Goal: Feedback & Contribution: Submit feedback/report problem

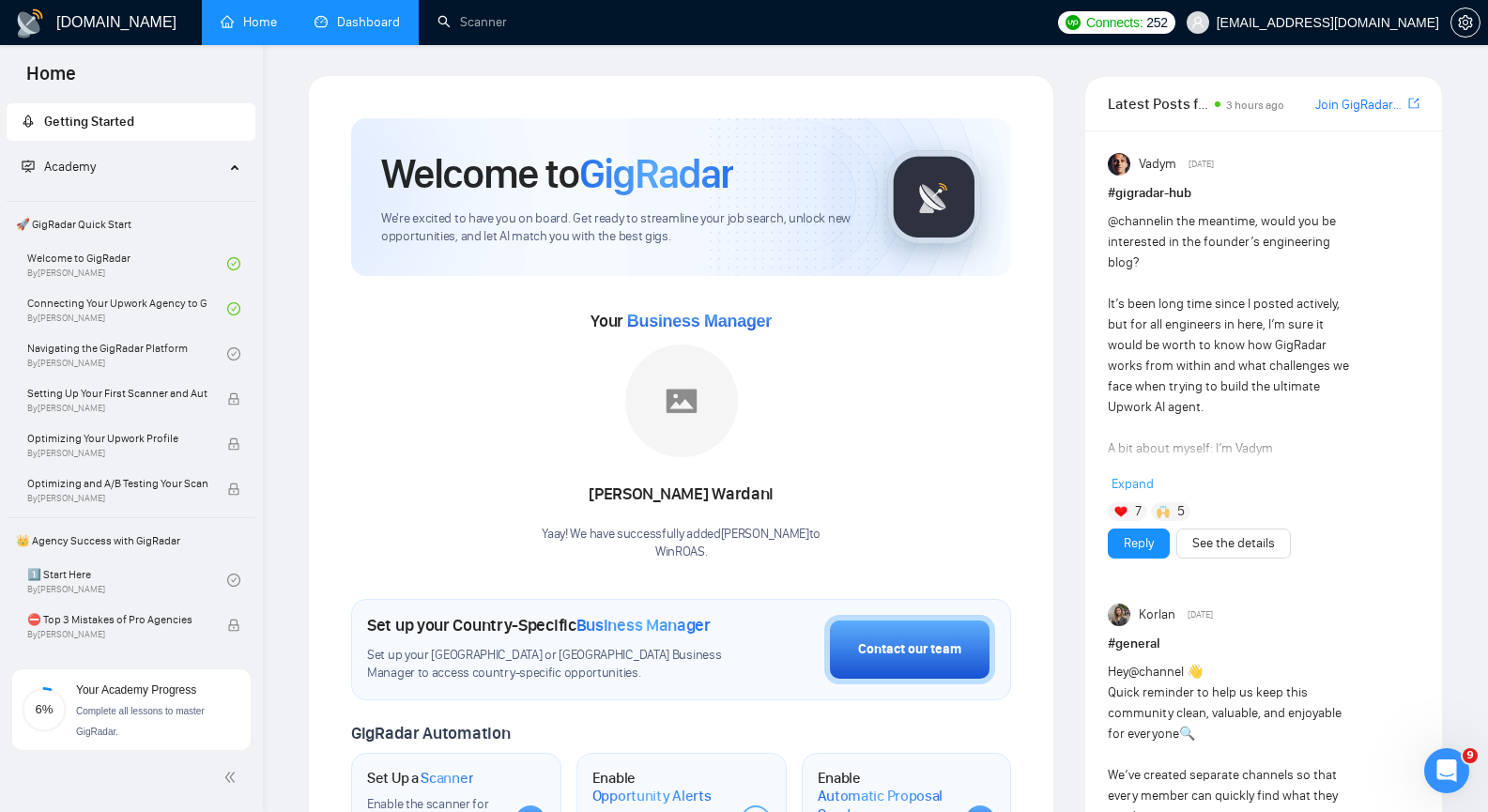
click at [364, 16] on link "Dashboard" at bounding box center [357, 22] width 86 height 16
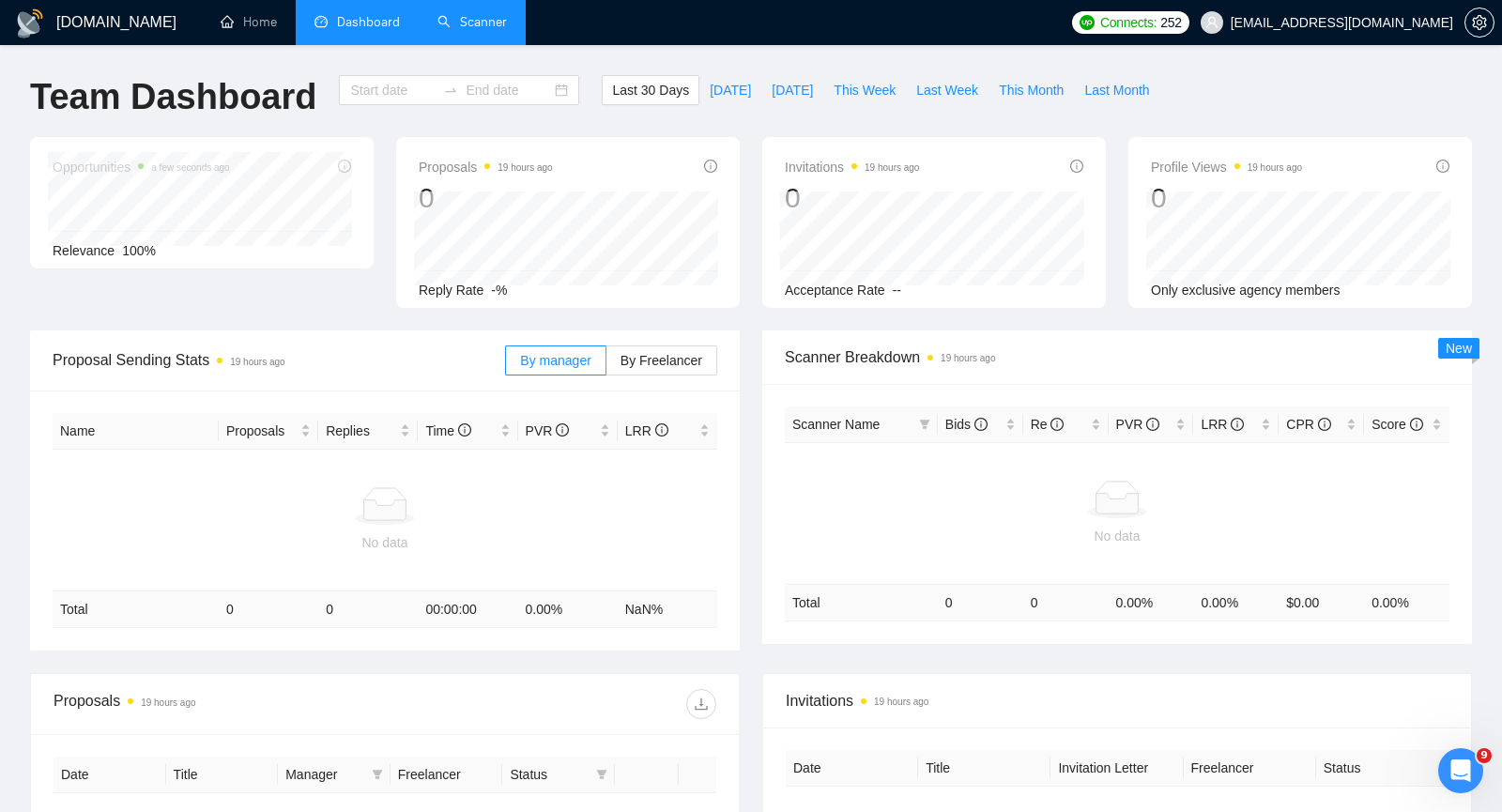
type input "[DATE]"
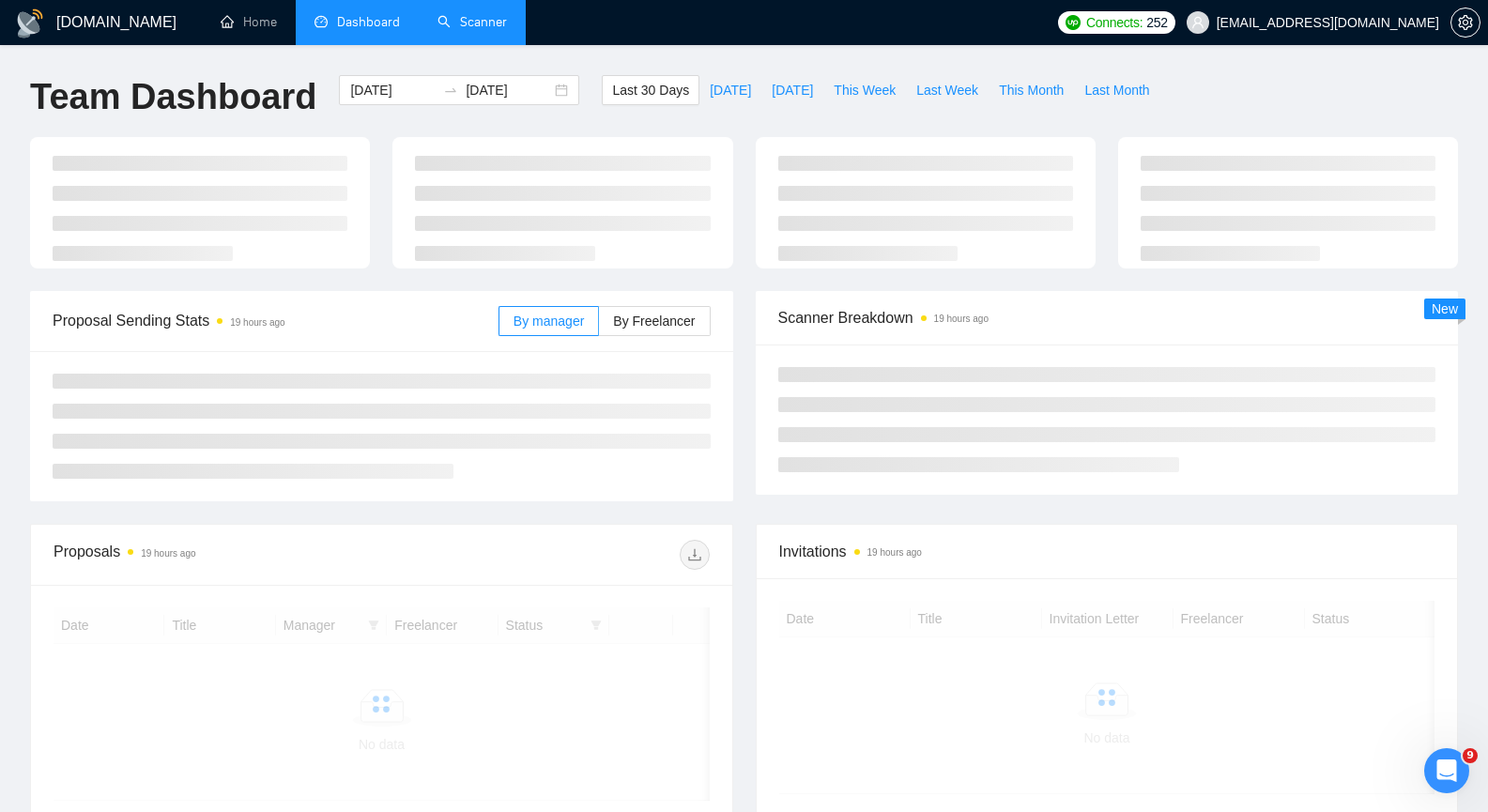
click at [481, 22] on link "Scanner" at bounding box center [472, 22] width 70 height 16
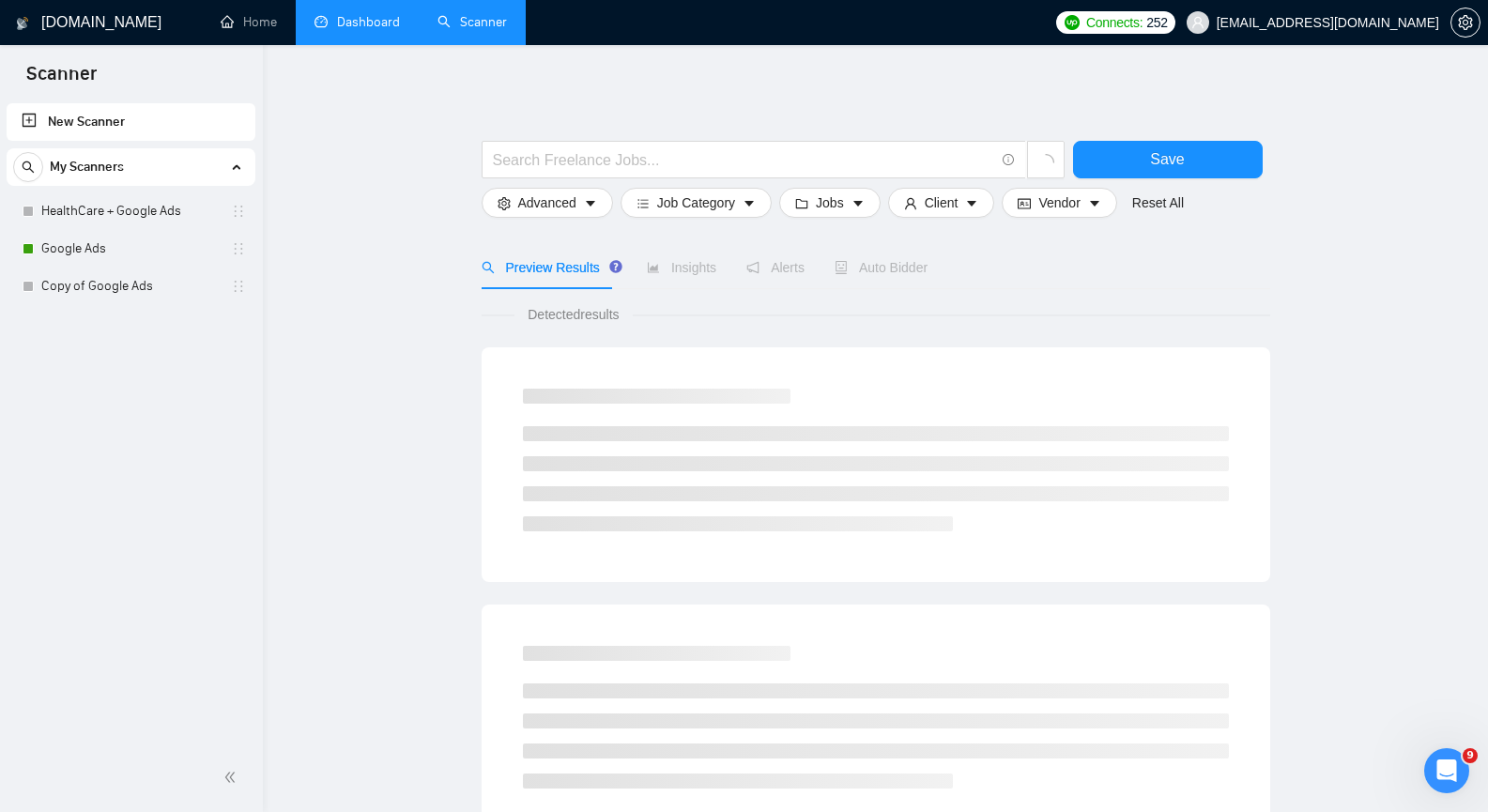
drag, startPoint x: 150, startPoint y: 252, endPoint x: 271, endPoint y: 240, distance: 121.6
click at [150, 251] on link "Google Ads" at bounding box center [130, 248] width 179 height 38
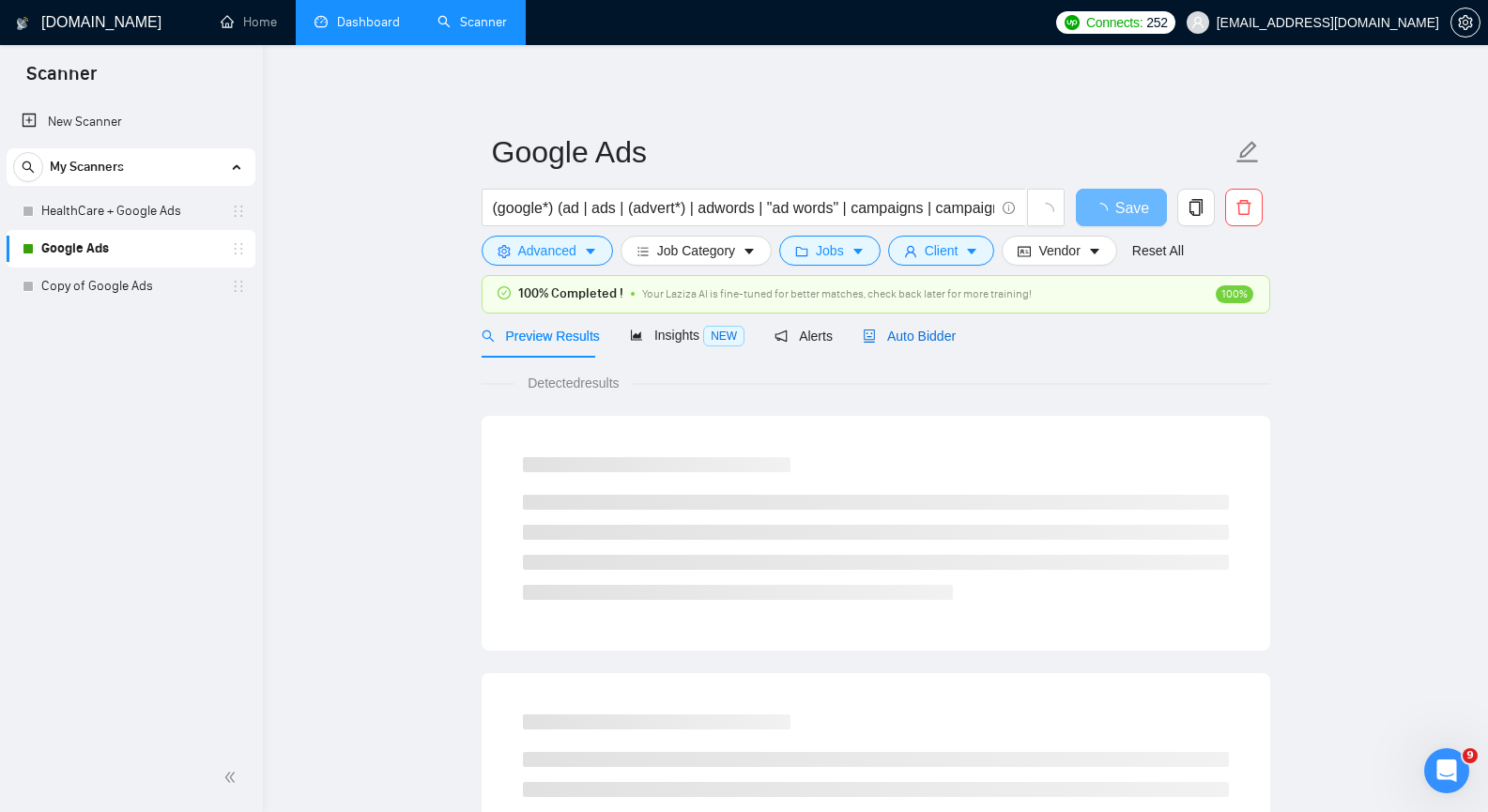
click at [900, 328] on span "Auto Bidder" at bounding box center [909, 335] width 93 height 15
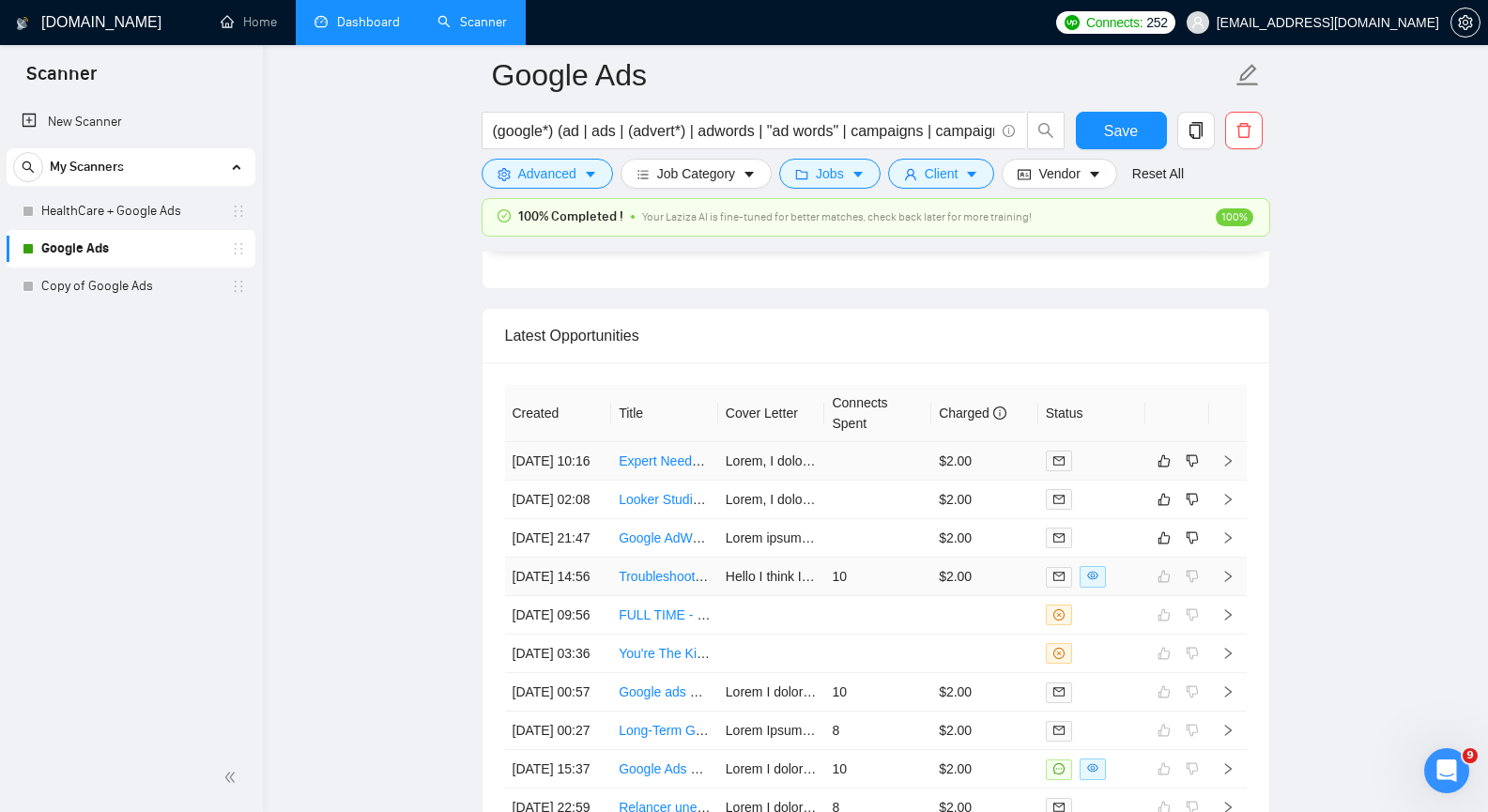
scroll to position [4692, 0]
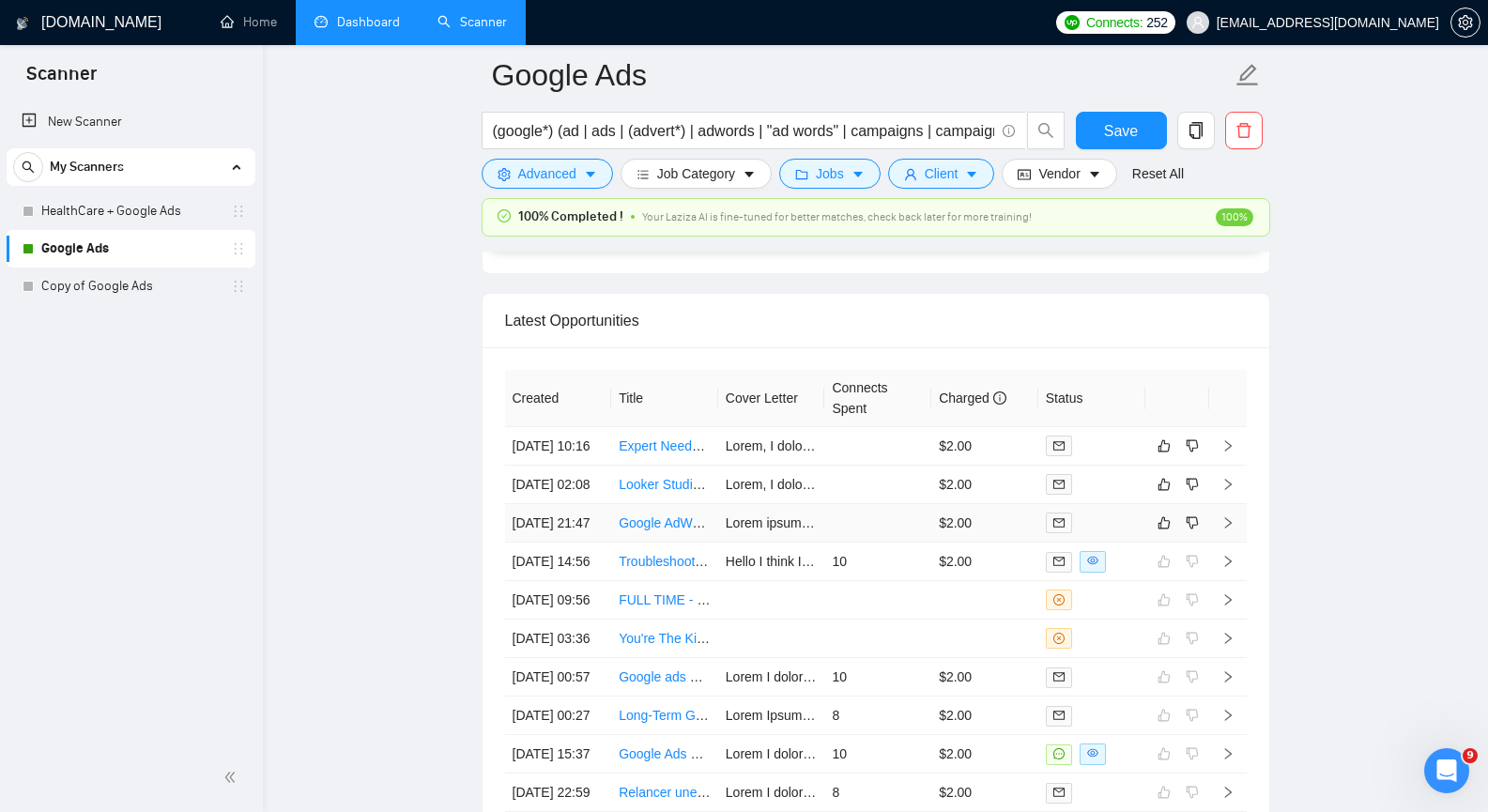
click at [1227, 530] on icon "right" at bounding box center [1228, 522] width 13 height 13
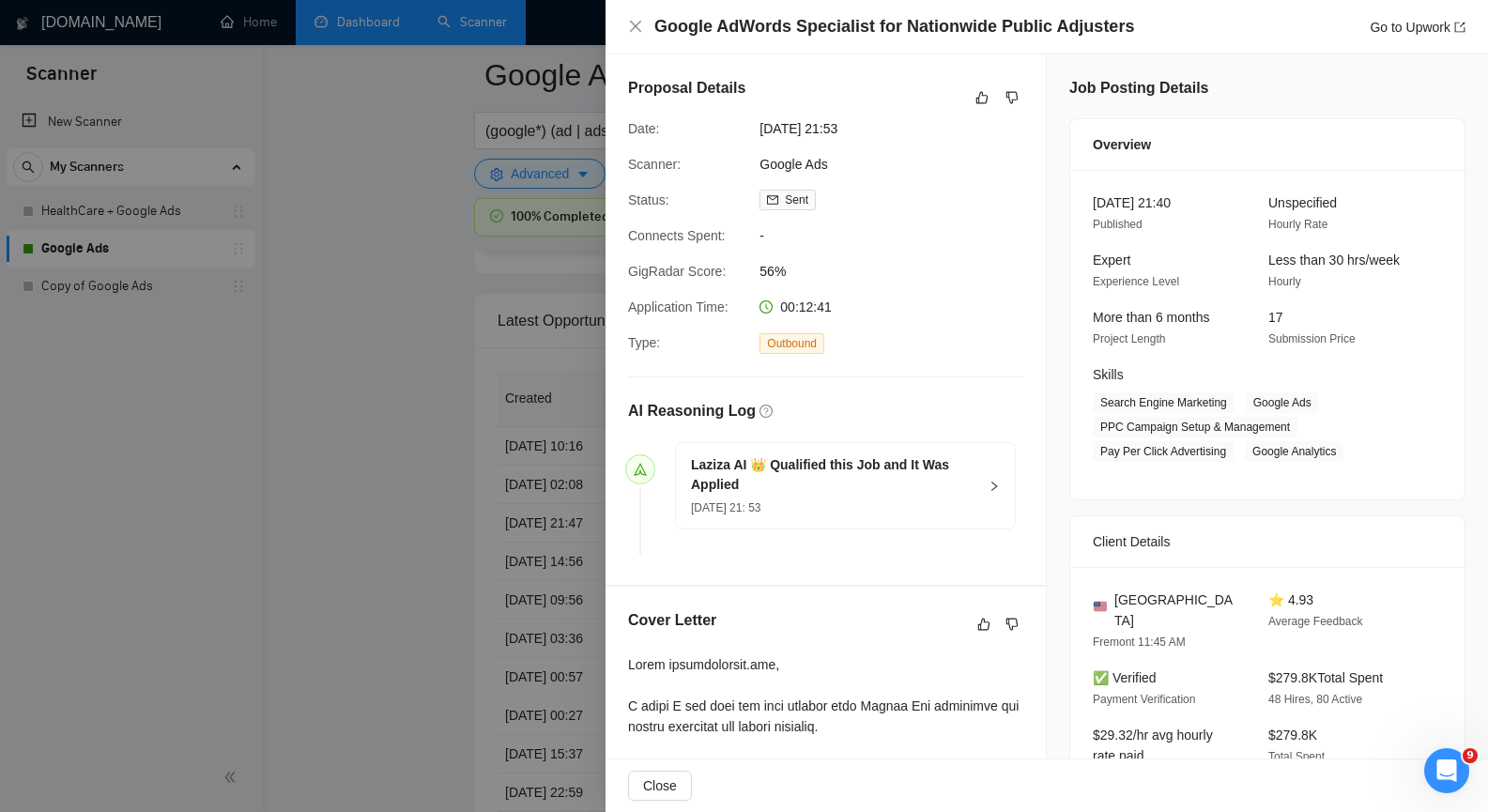
scroll to position [4599, 0]
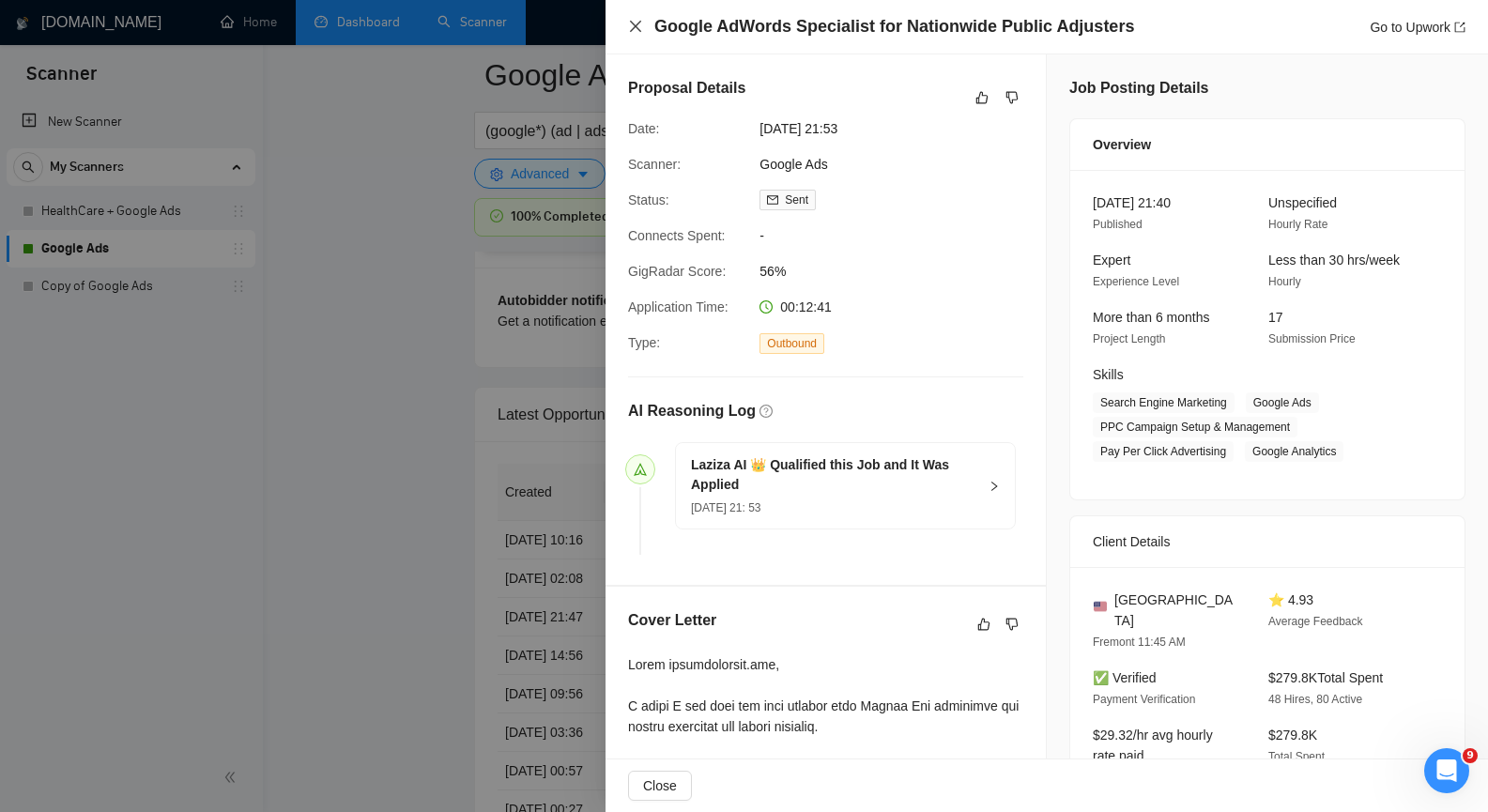
click at [642, 29] on icon "close" at bounding box center [635, 26] width 15 height 15
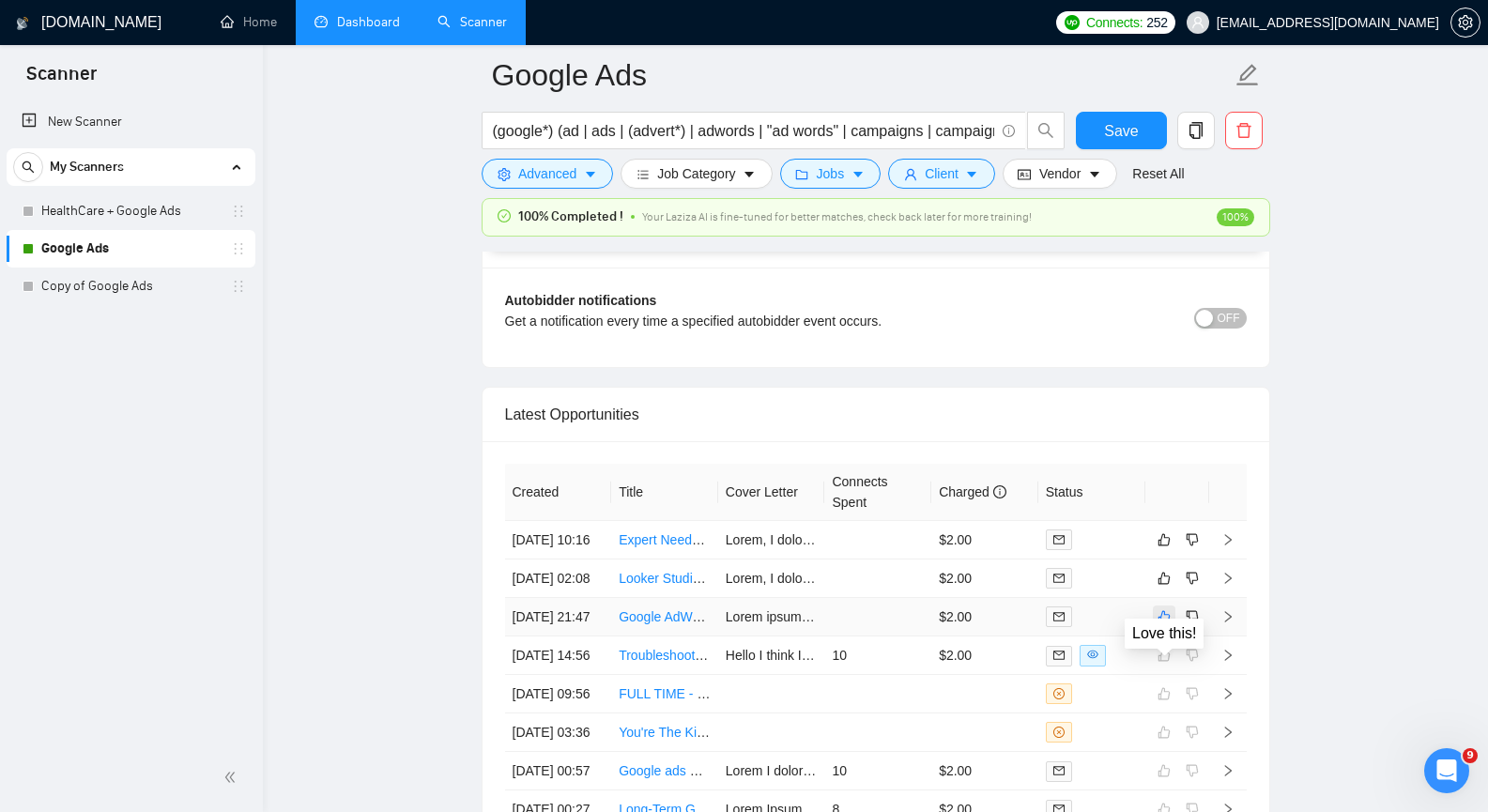
click at [1166, 624] on icon "like" at bounding box center [1164, 616] width 13 height 15
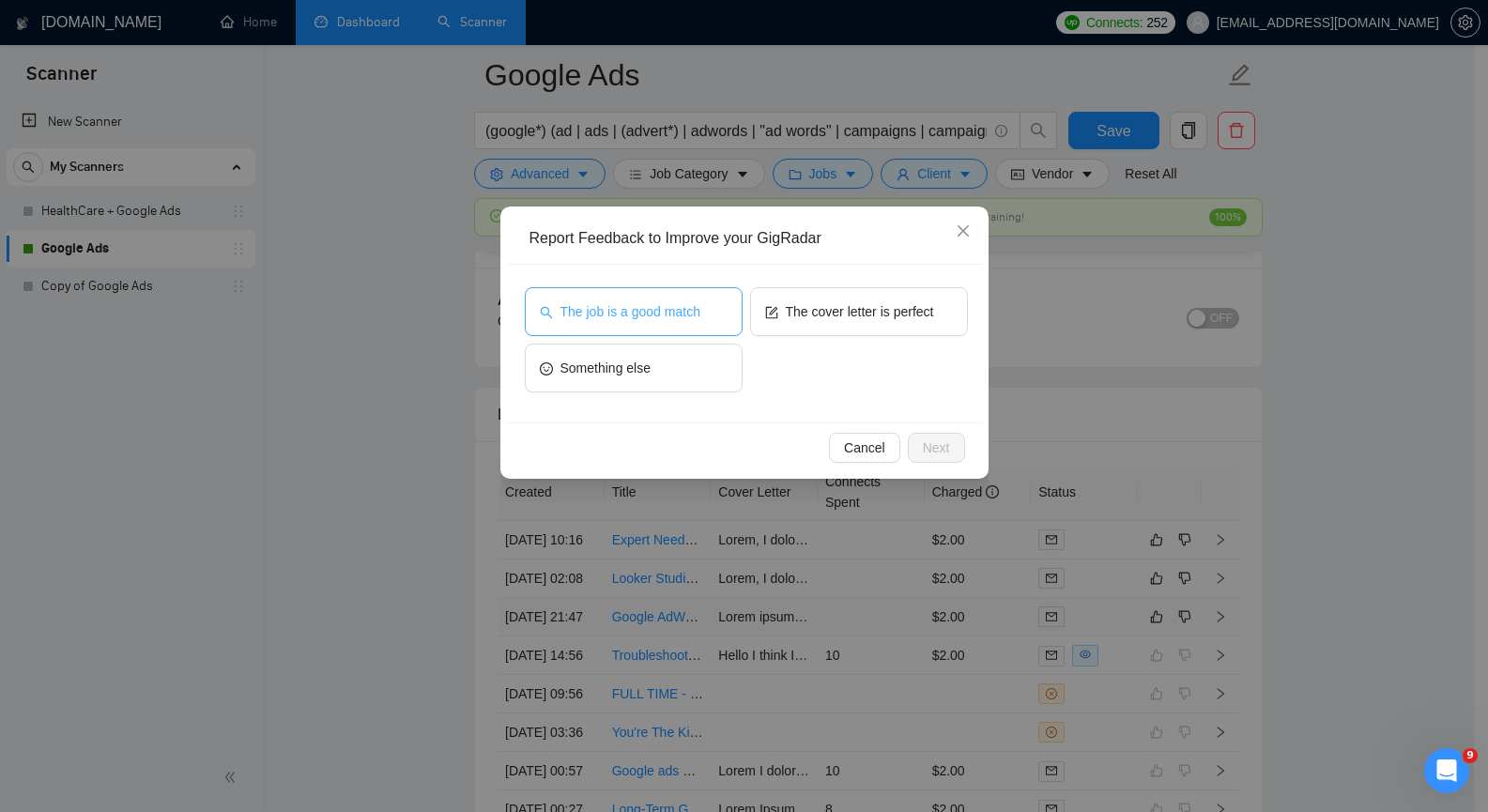
click at [657, 318] on span "The job is a good match" at bounding box center [631, 311] width 140 height 21
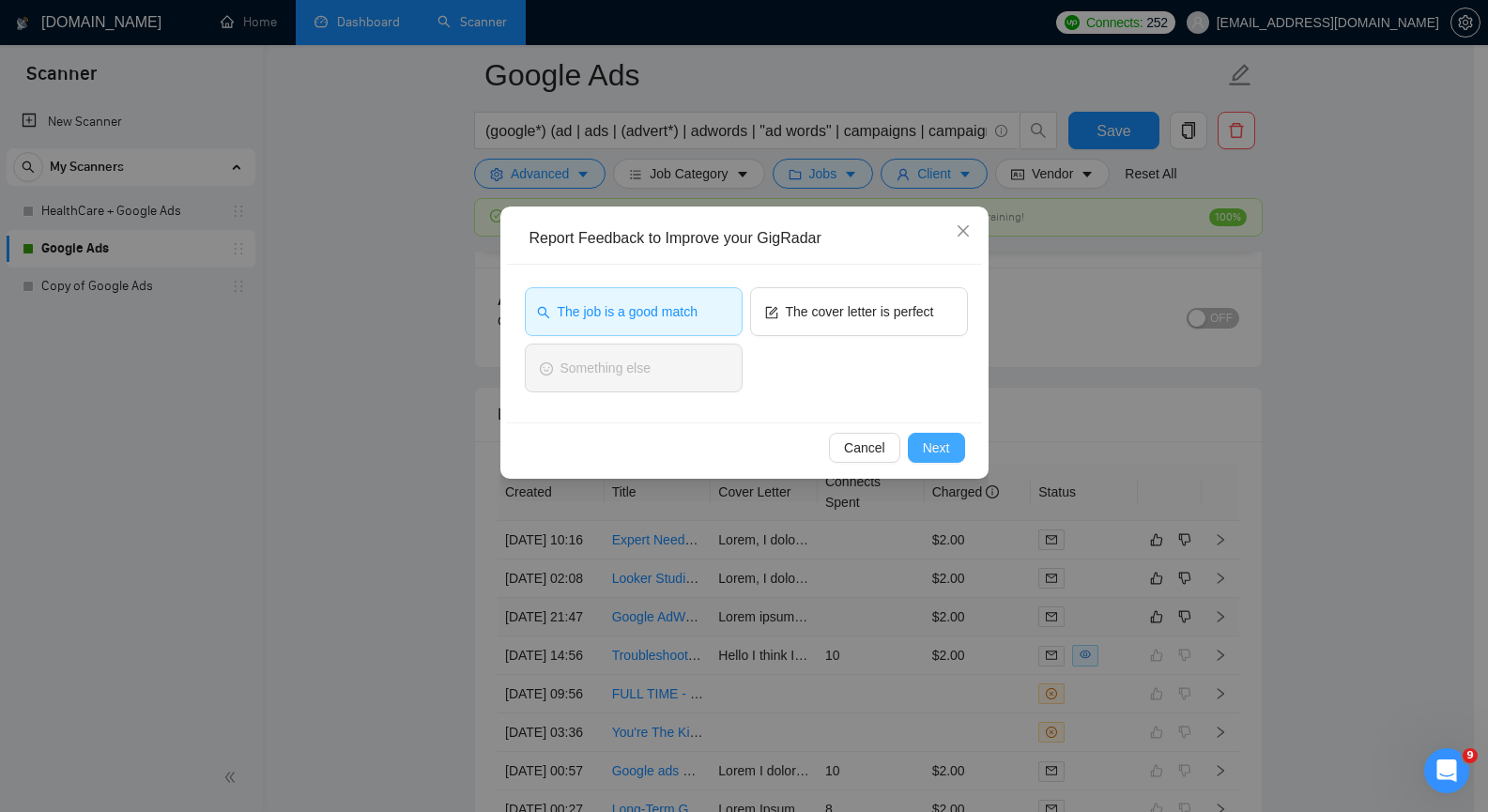
click at [930, 444] on span "Next" at bounding box center [936, 447] width 27 height 21
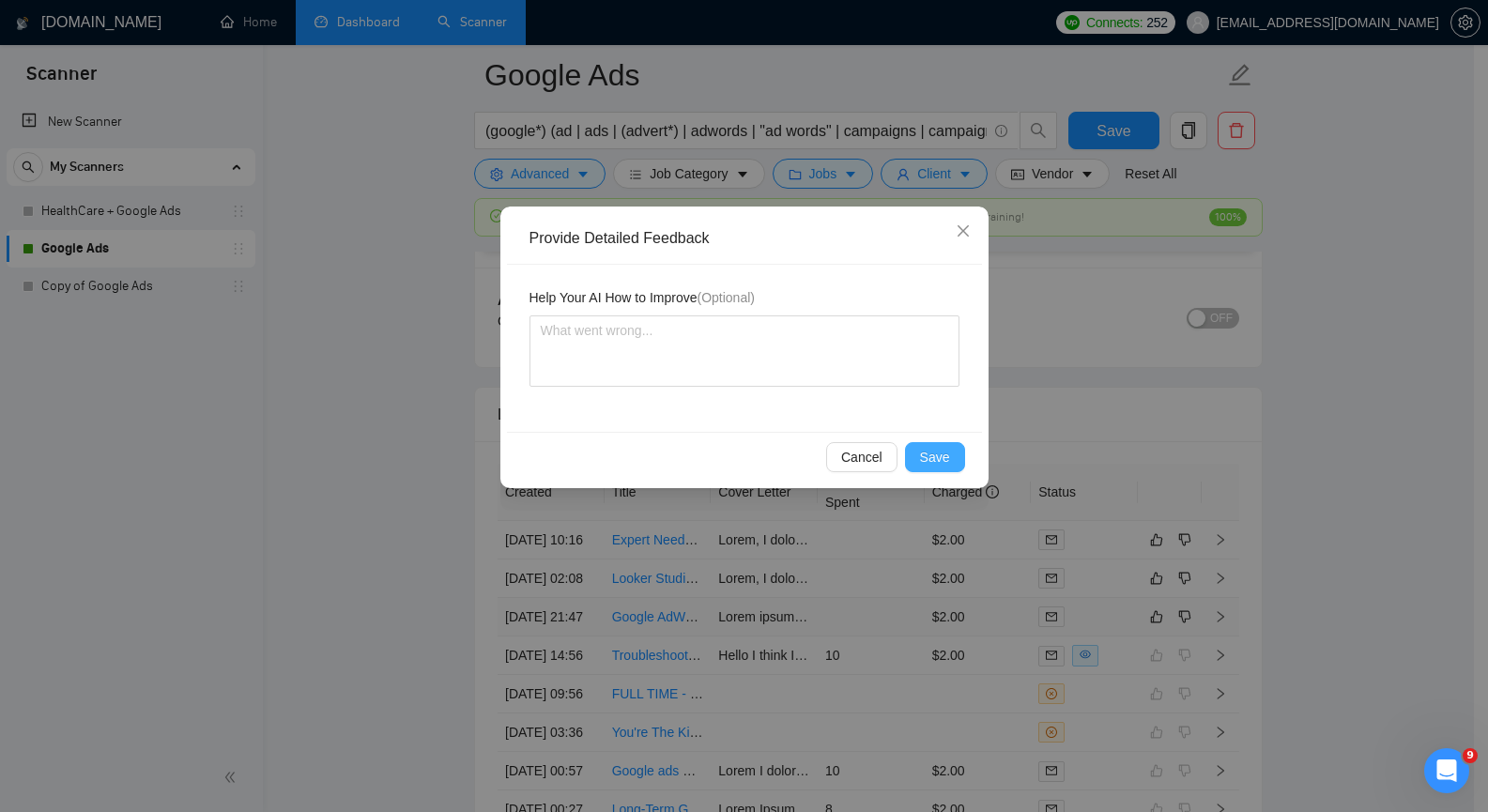
click at [929, 452] on span "Save" at bounding box center [935, 457] width 30 height 21
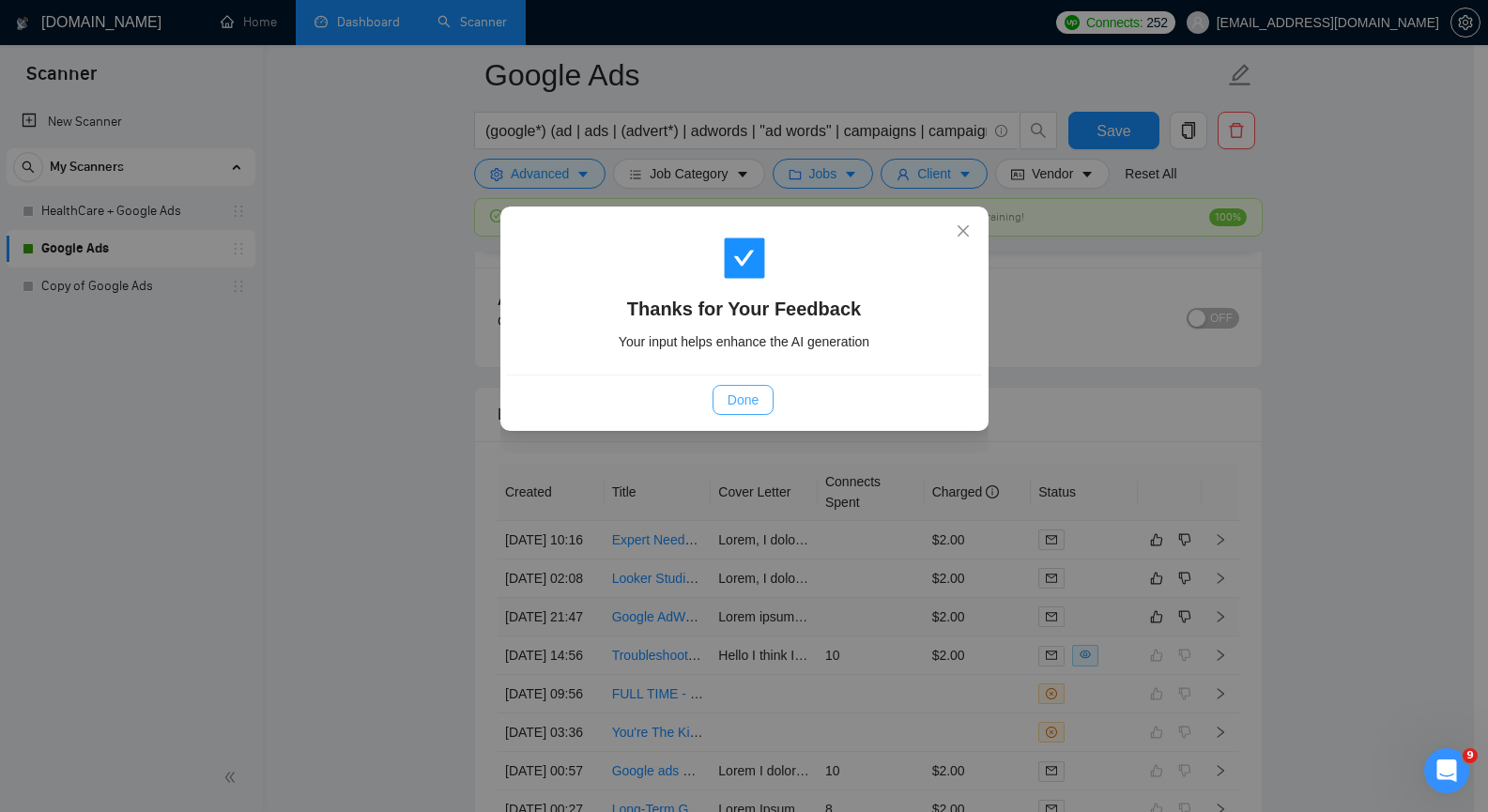
click at [753, 404] on span "Done" at bounding box center [743, 399] width 31 height 21
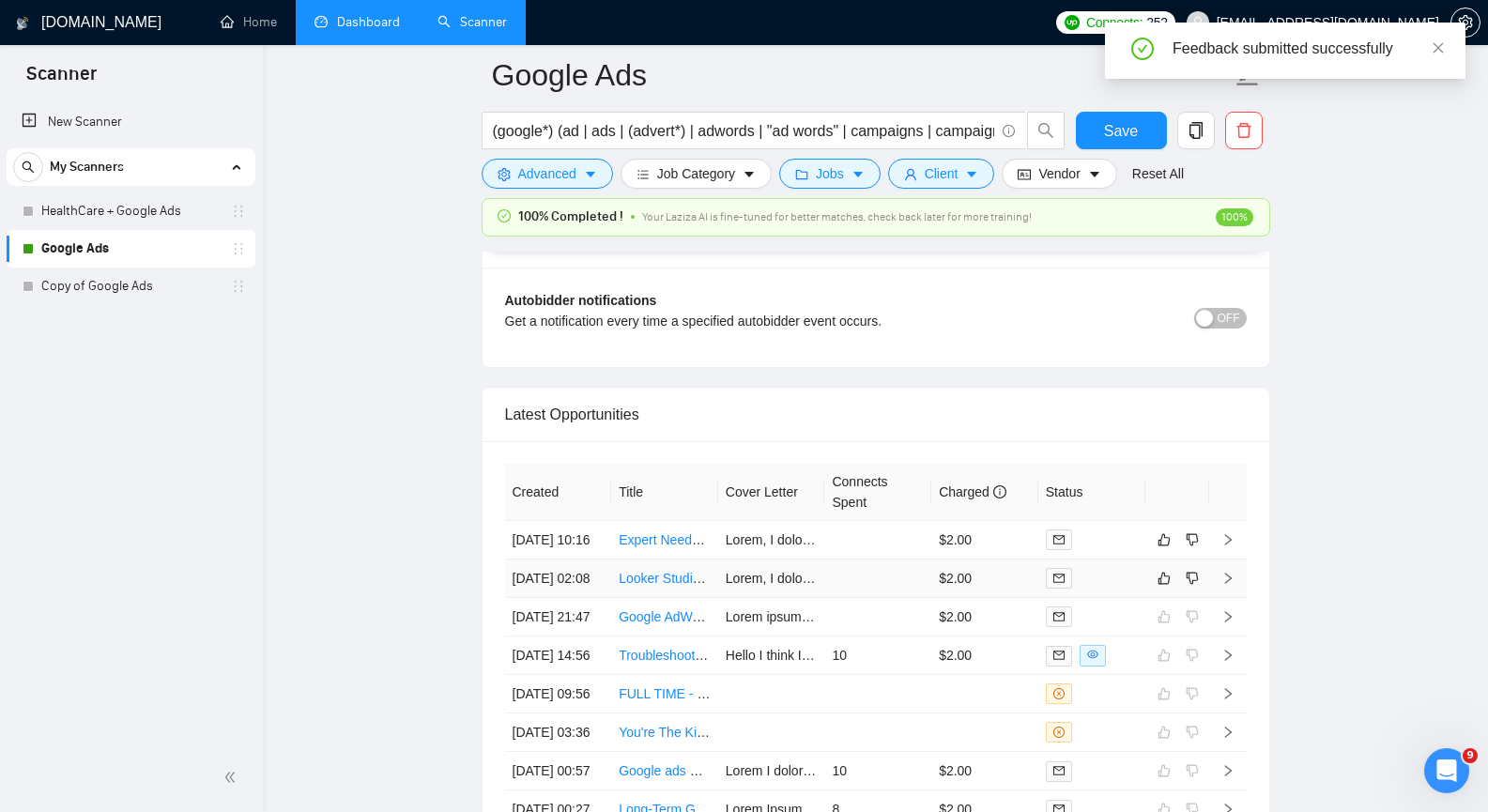
click at [1229, 585] on icon "right" at bounding box center [1228, 578] width 13 height 13
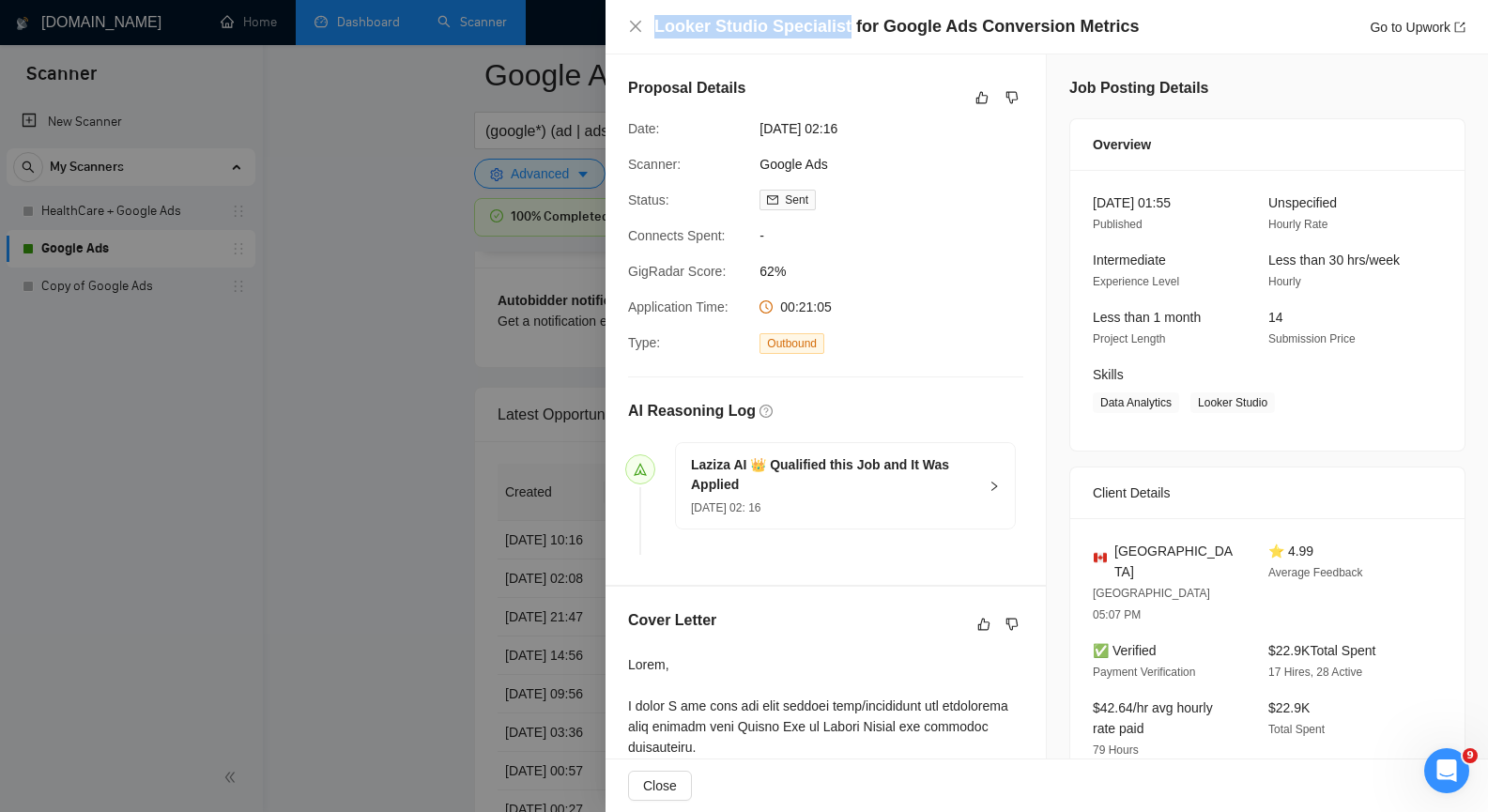
copy h4 "Looker Studio Specialist"
drag, startPoint x: 657, startPoint y: 26, endPoint x: 838, endPoint y: 32, distance: 181.1
click at [838, 32] on h4 "Looker Studio Specialist for Google Ads Conversion Metrics" at bounding box center [896, 27] width 484 height 24
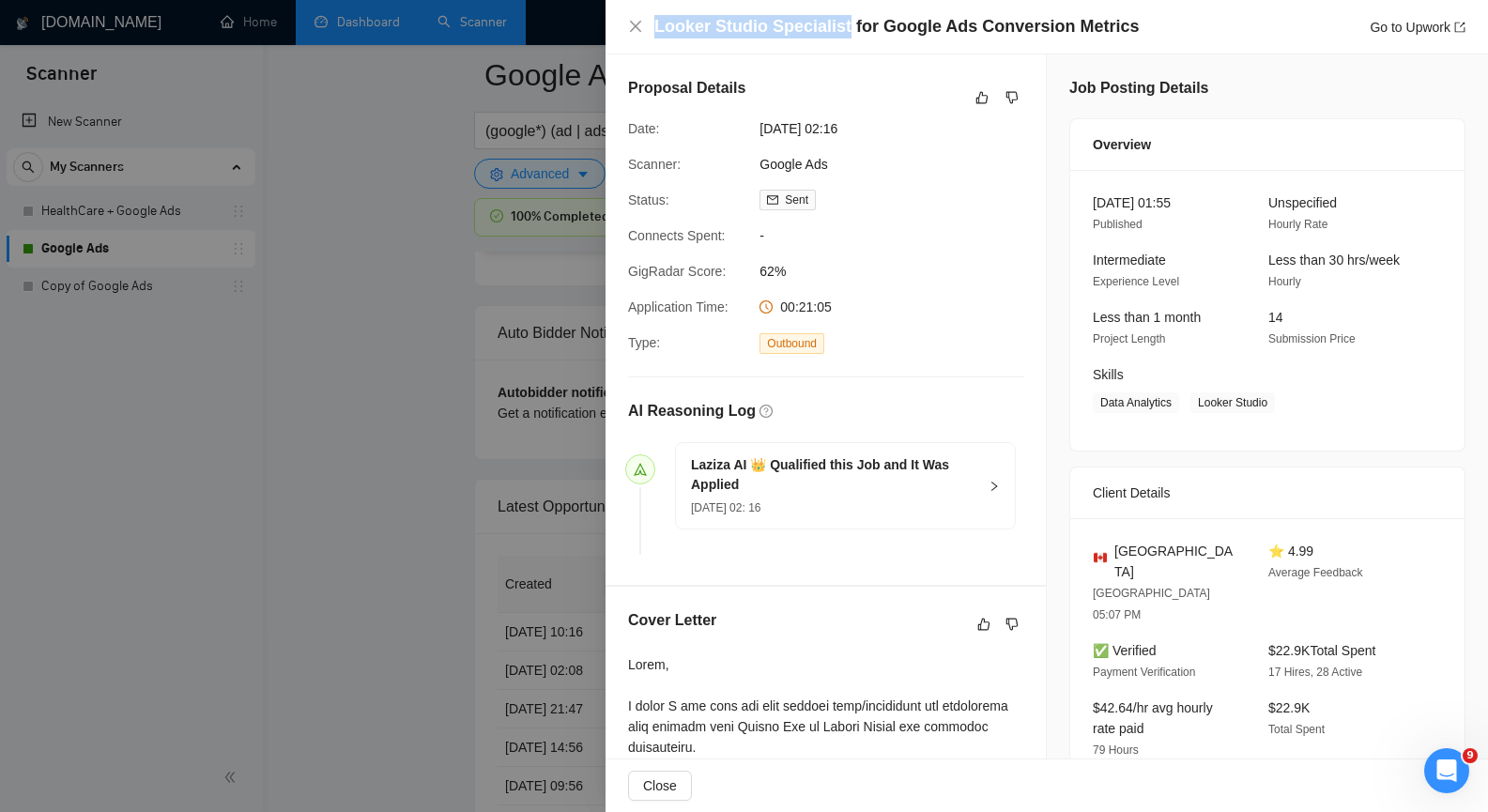
scroll to position [4505, 0]
click at [631, 26] on icon "close" at bounding box center [635, 26] width 15 height 15
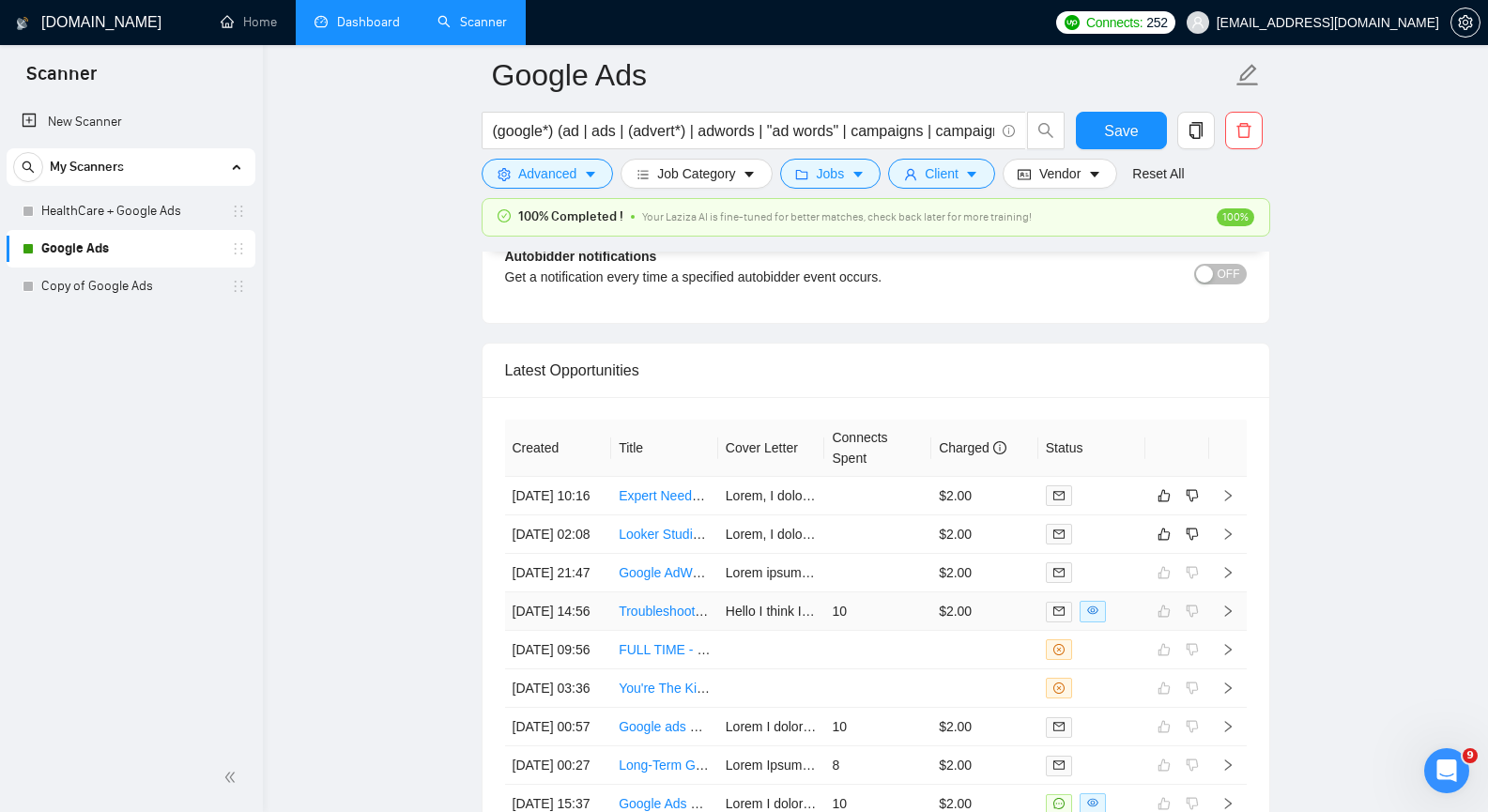
scroll to position [4692, 0]
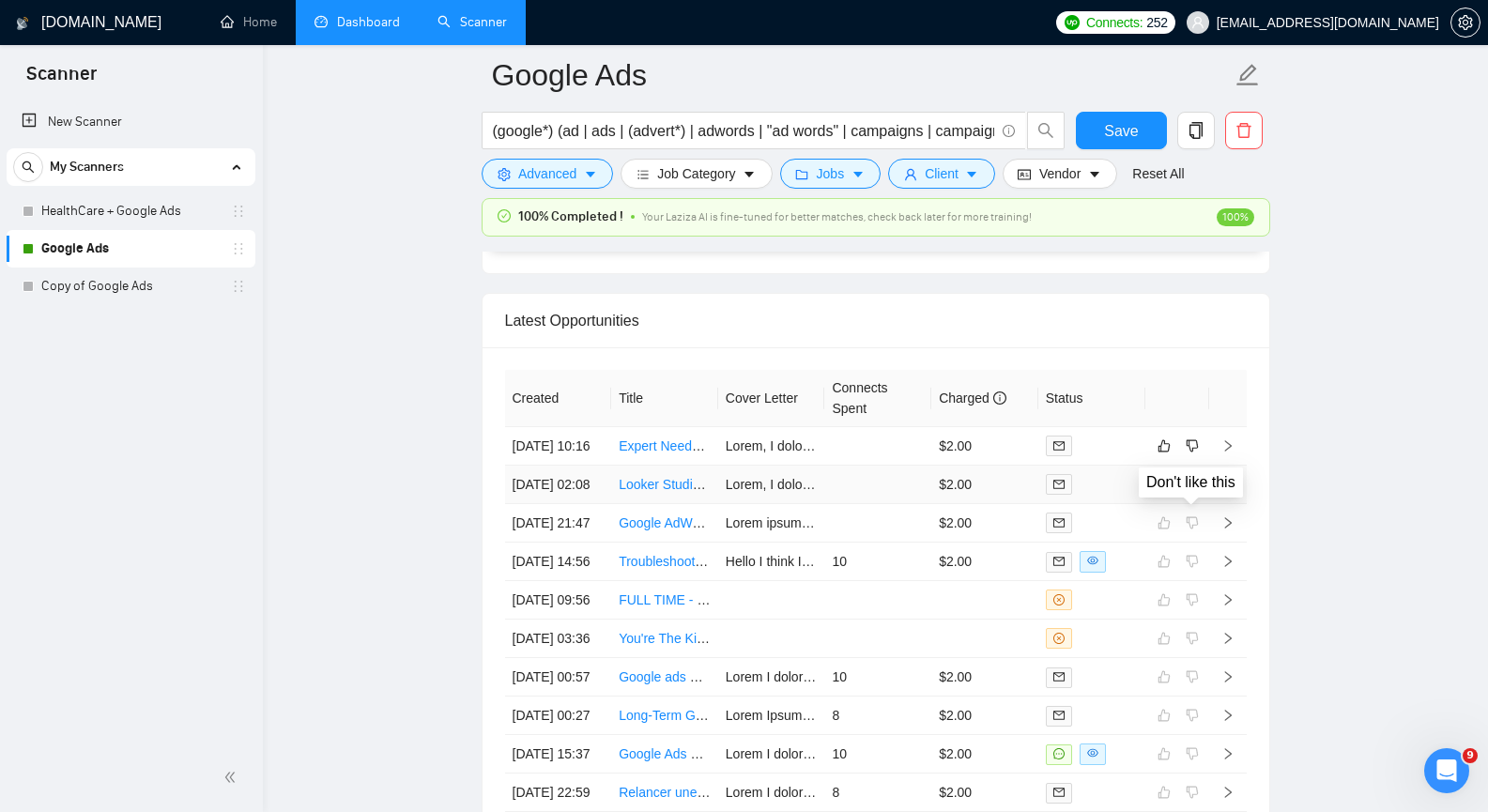
click at [1193, 492] on icon "dislike" at bounding box center [1192, 484] width 13 height 15
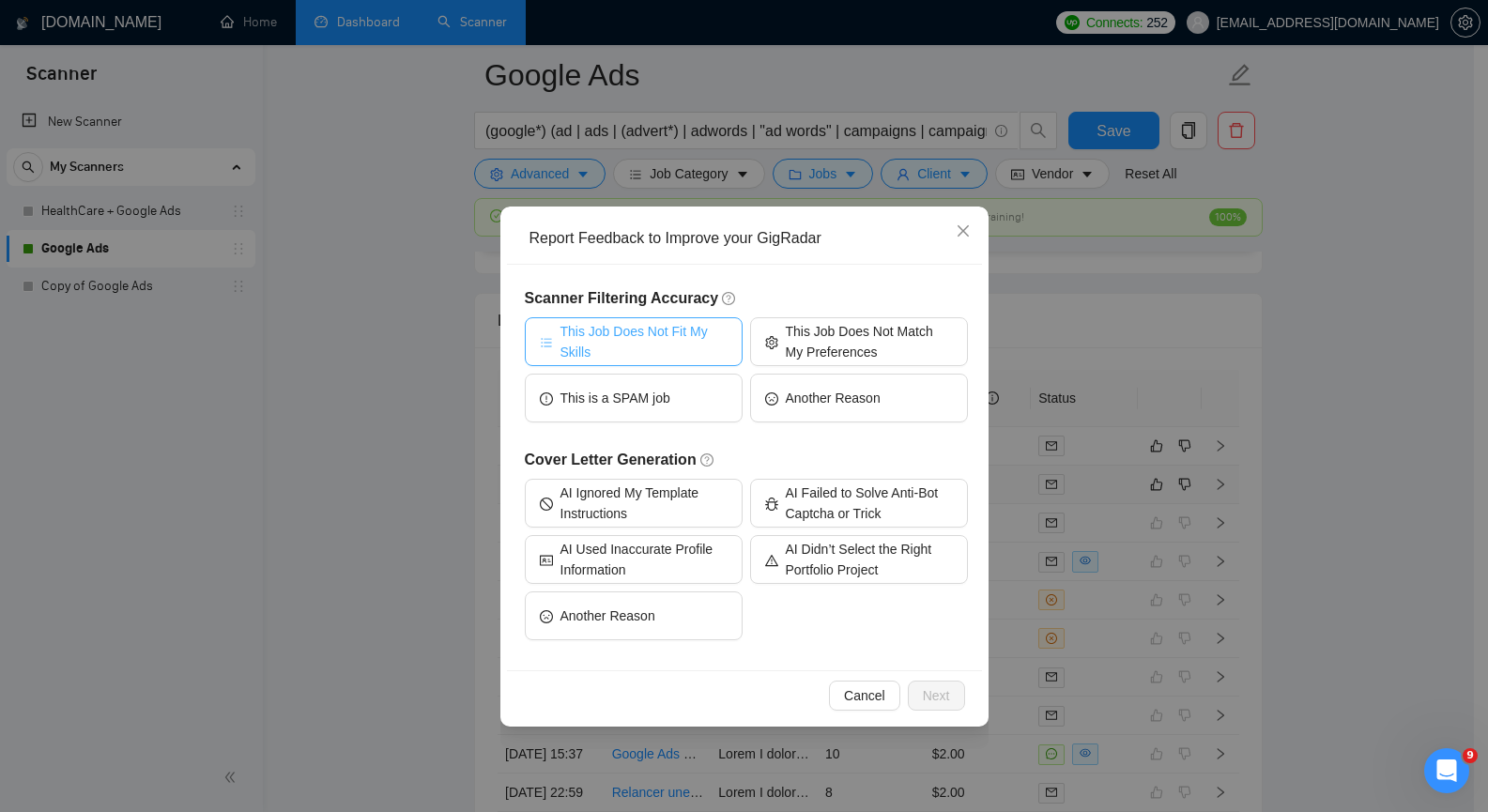
click at [706, 350] on span "This Job Does Not Fit My Skills" at bounding box center [644, 341] width 167 height 41
click at [949, 695] on button "Next" at bounding box center [936, 695] width 57 height 30
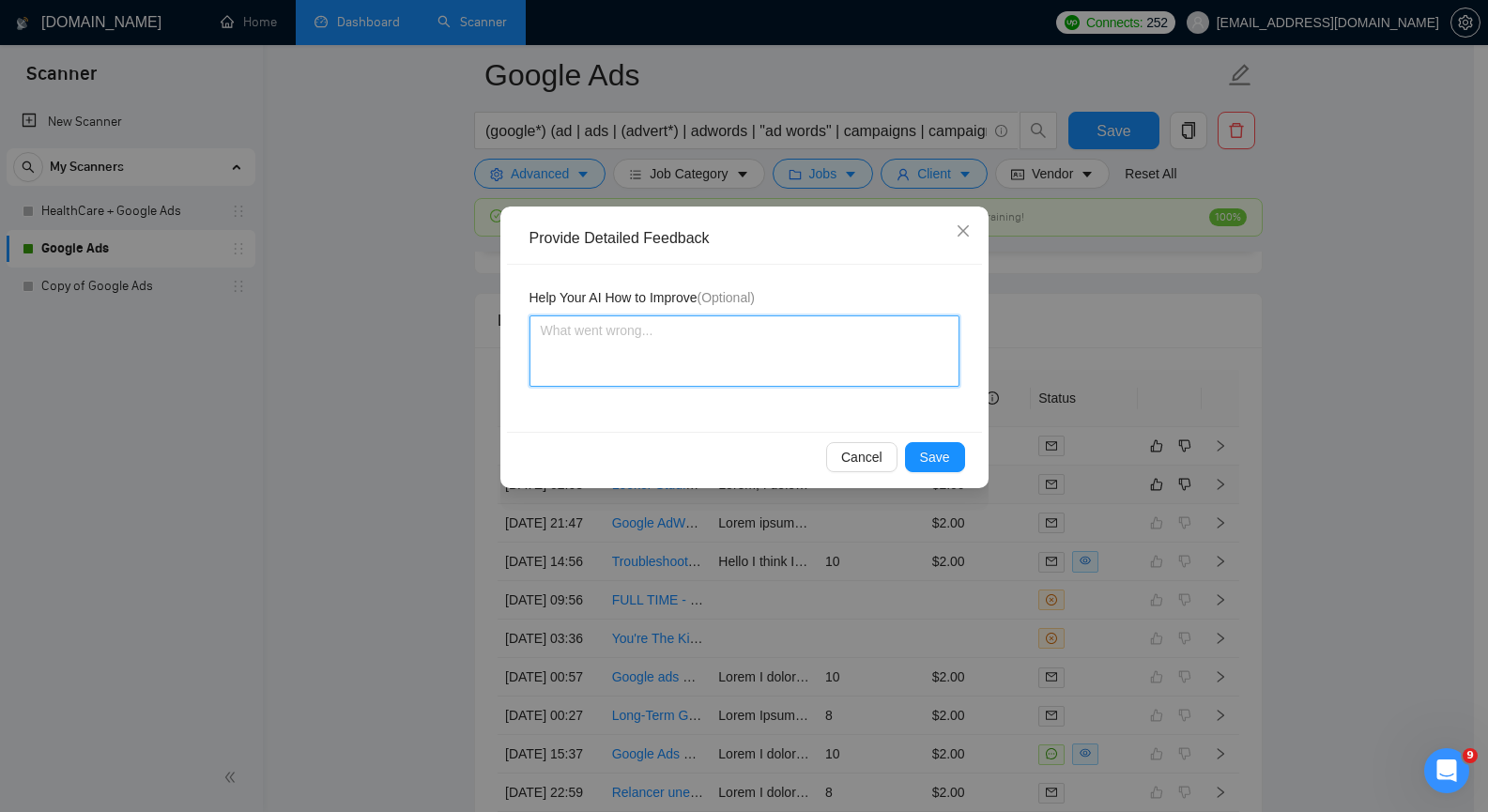
click at [706, 356] on textarea at bounding box center [744, 350] width 430 height 71
paste textarea "The client wanted a Looker Studio Specialist, not a Google Ads Specialist."
type textarea "The client wanted a Looker Studio Specialist, not a Google Ads Specialist."
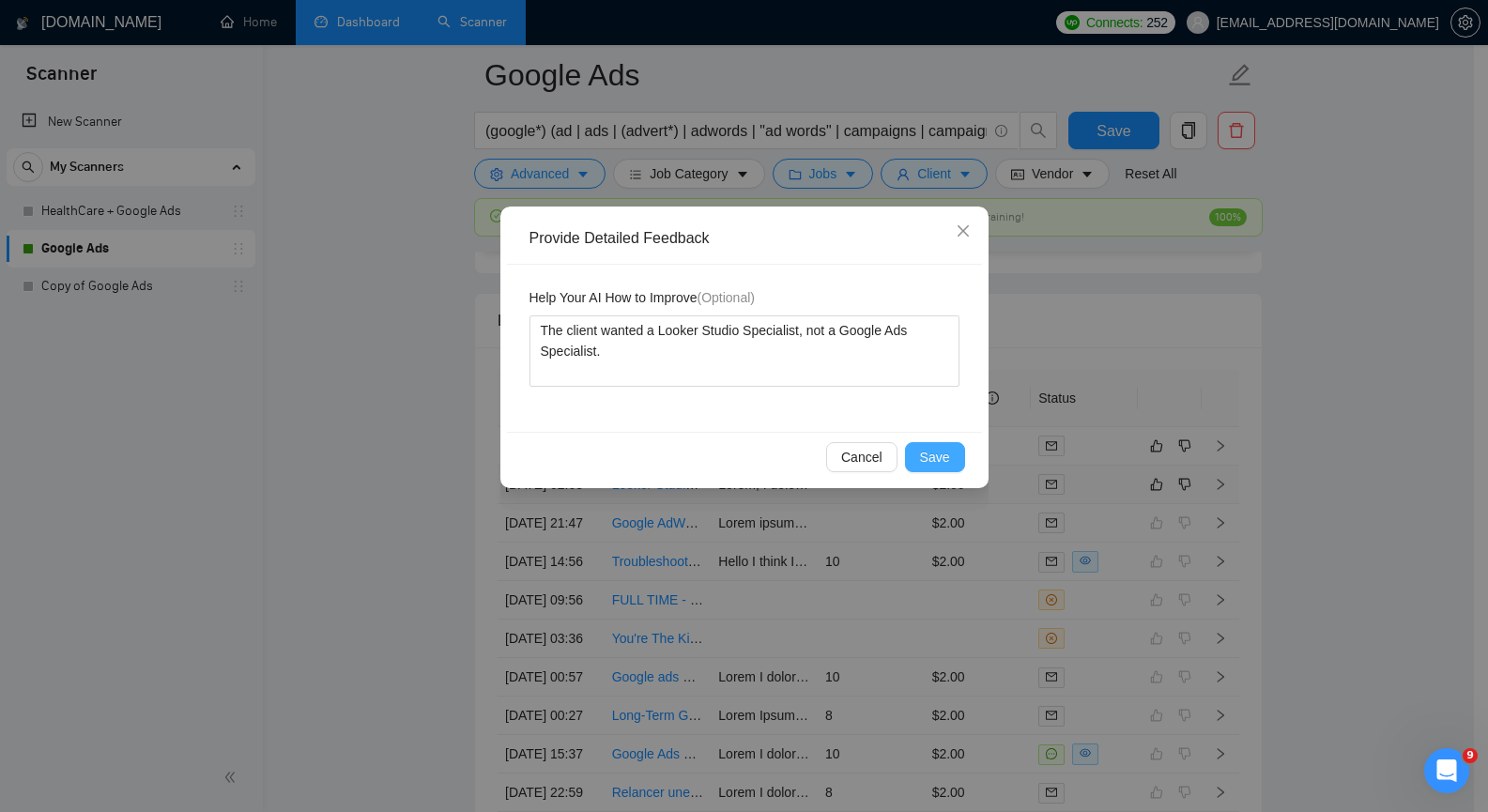
click at [930, 452] on span "Save" at bounding box center [935, 457] width 30 height 21
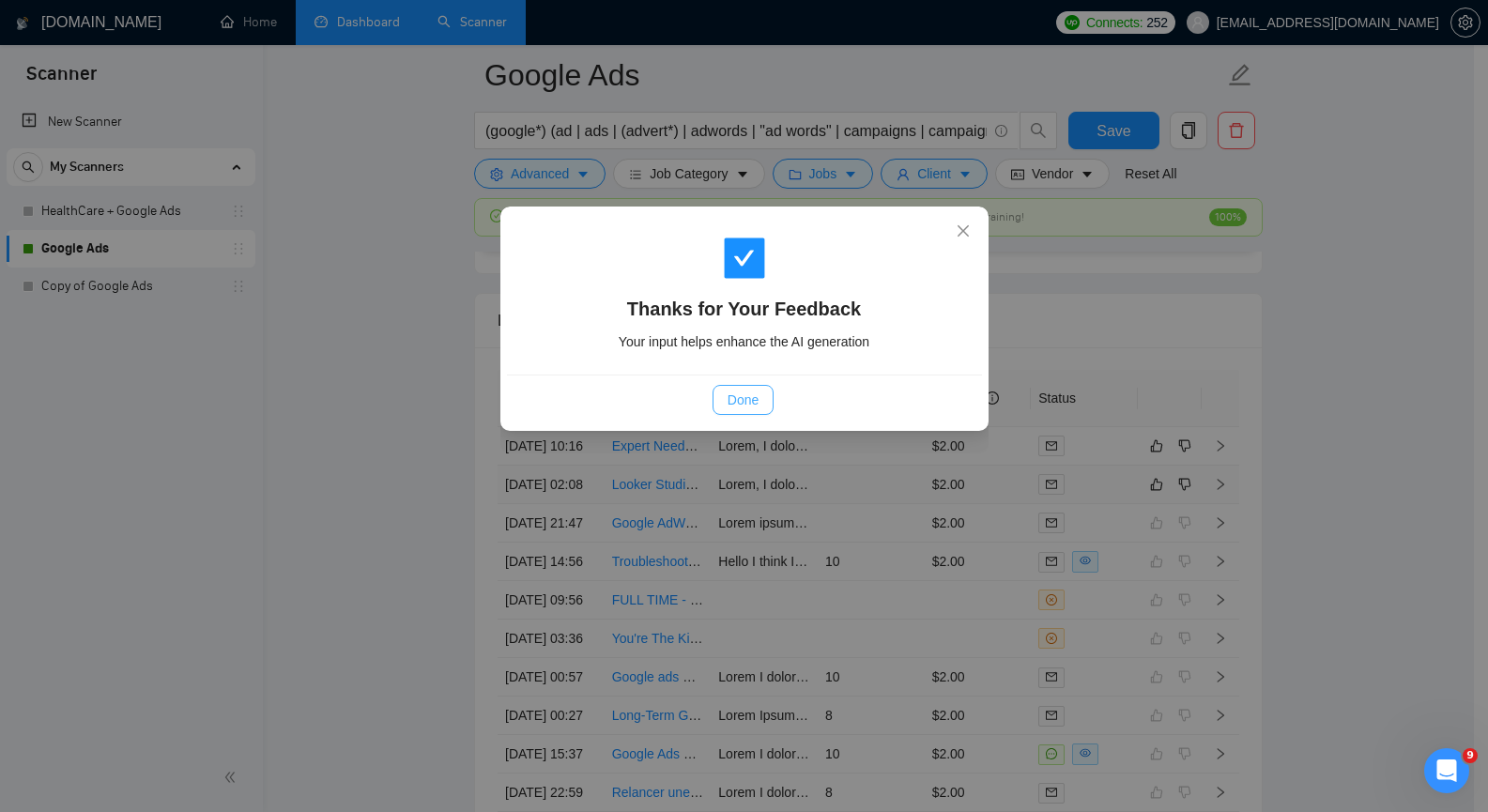
click at [721, 408] on button "Done" at bounding box center [743, 400] width 61 height 30
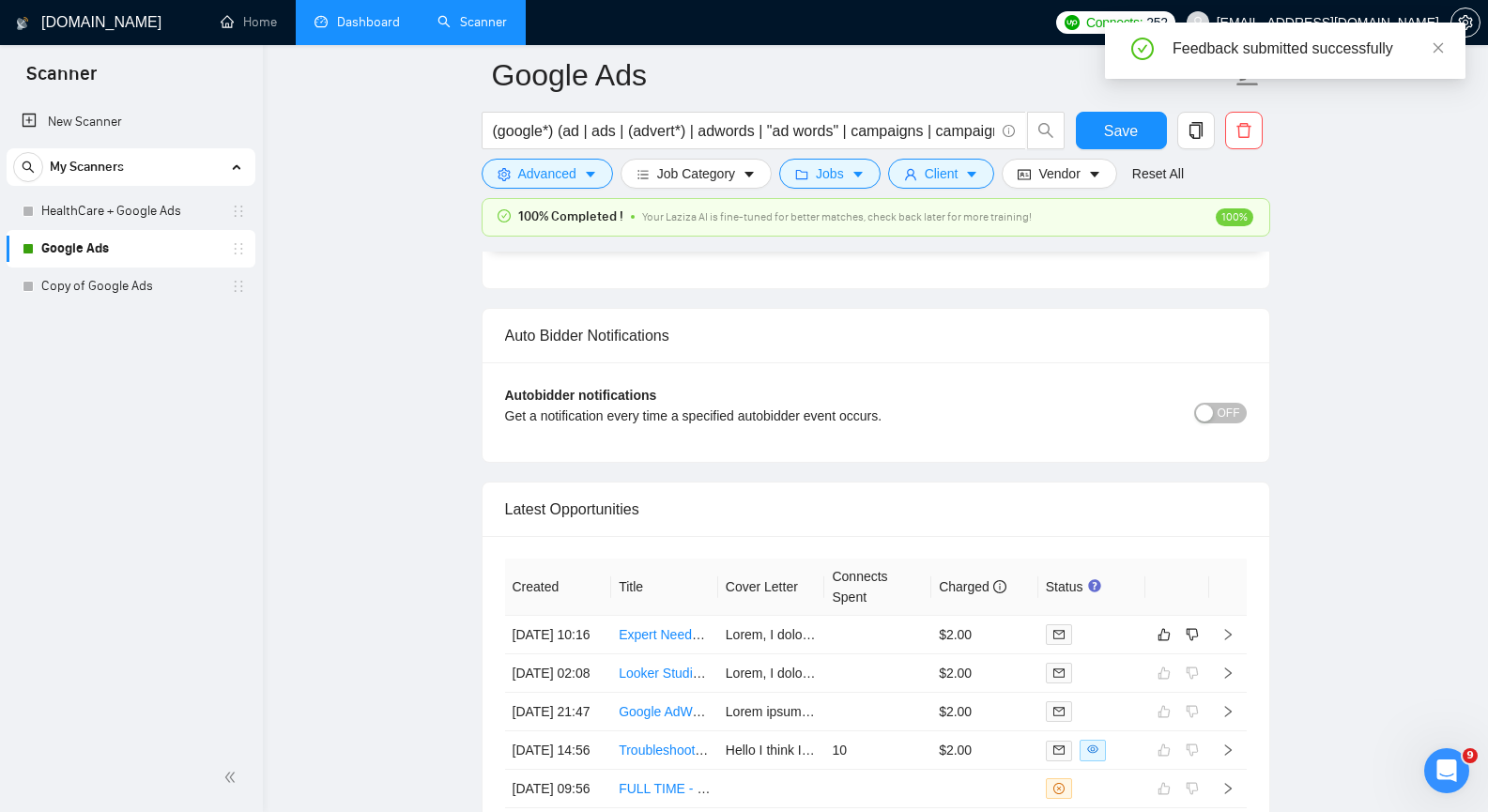
scroll to position [4505, 0]
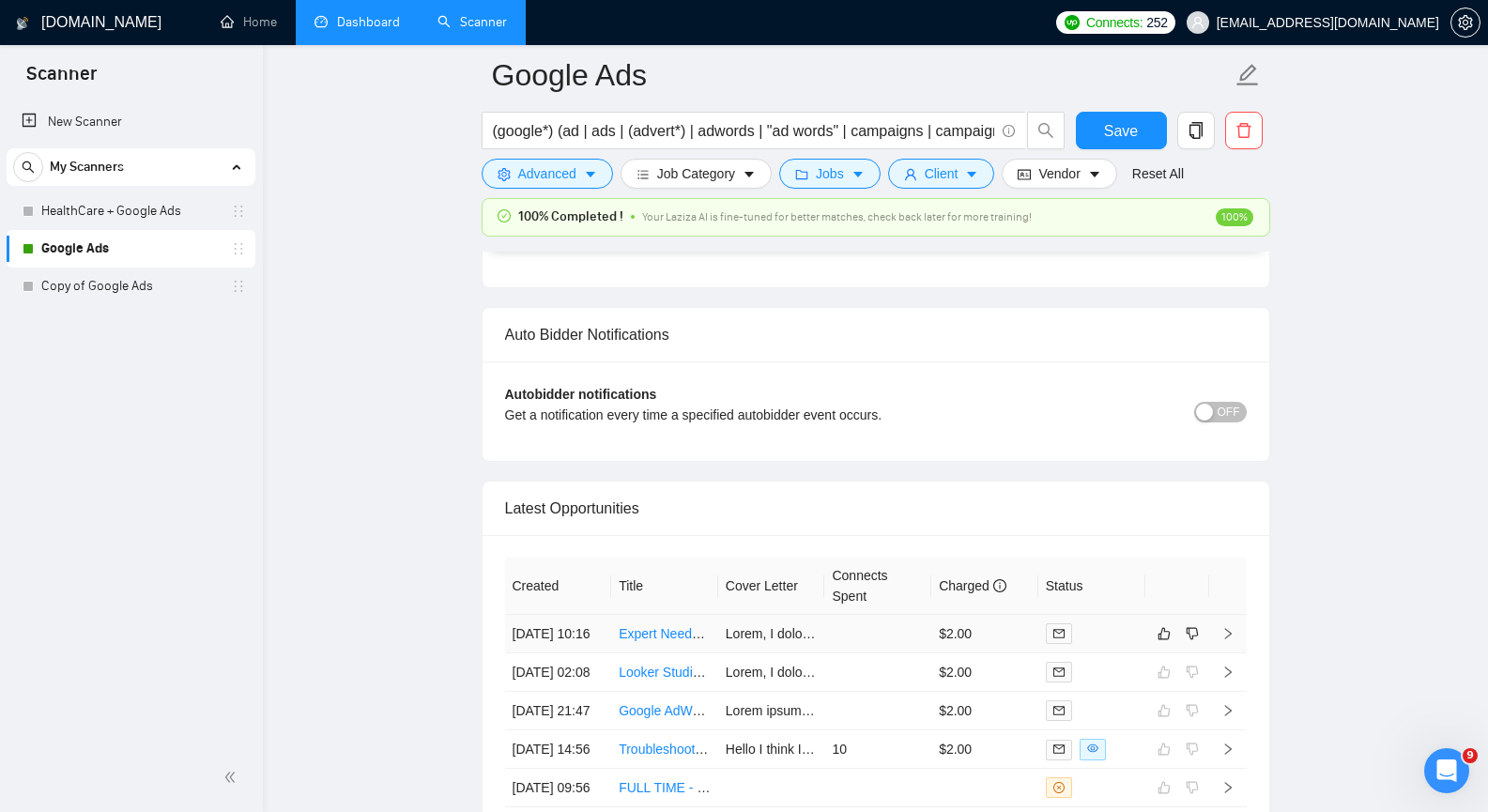
click at [1232, 640] on icon "right" at bounding box center [1228, 632] width 13 height 13
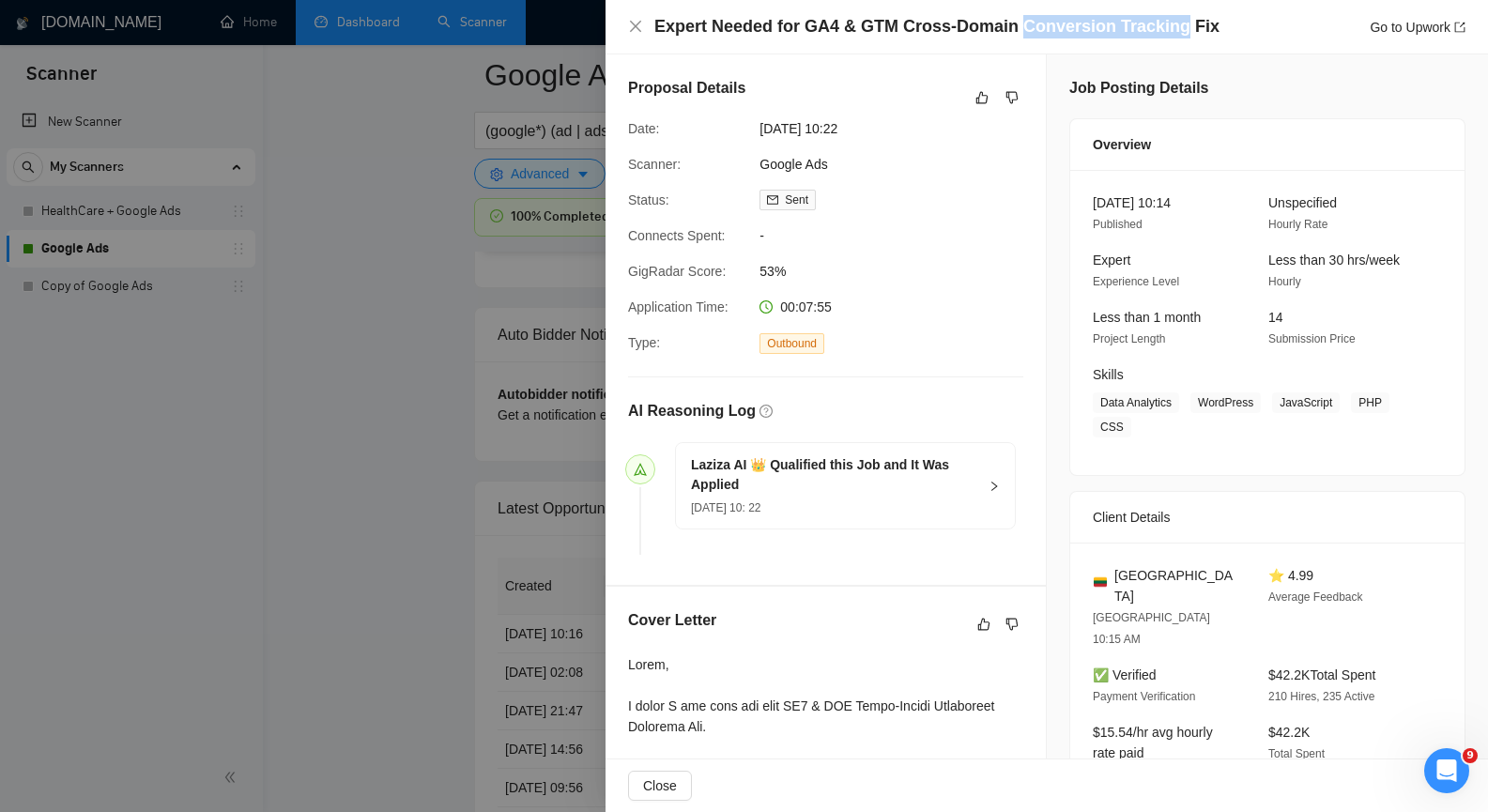
drag, startPoint x: 1008, startPoint y: 29, endPoint x: 1165, endPoint y: 29, distance: 157.0
click at [1165, 29] on h4 "Expert Needed for GA4 & GTM Cross-Domain Conversion Tracking Fix" at bounding box center [937, 27] width 565 height 24
copy h4 "Conversion Tracking"
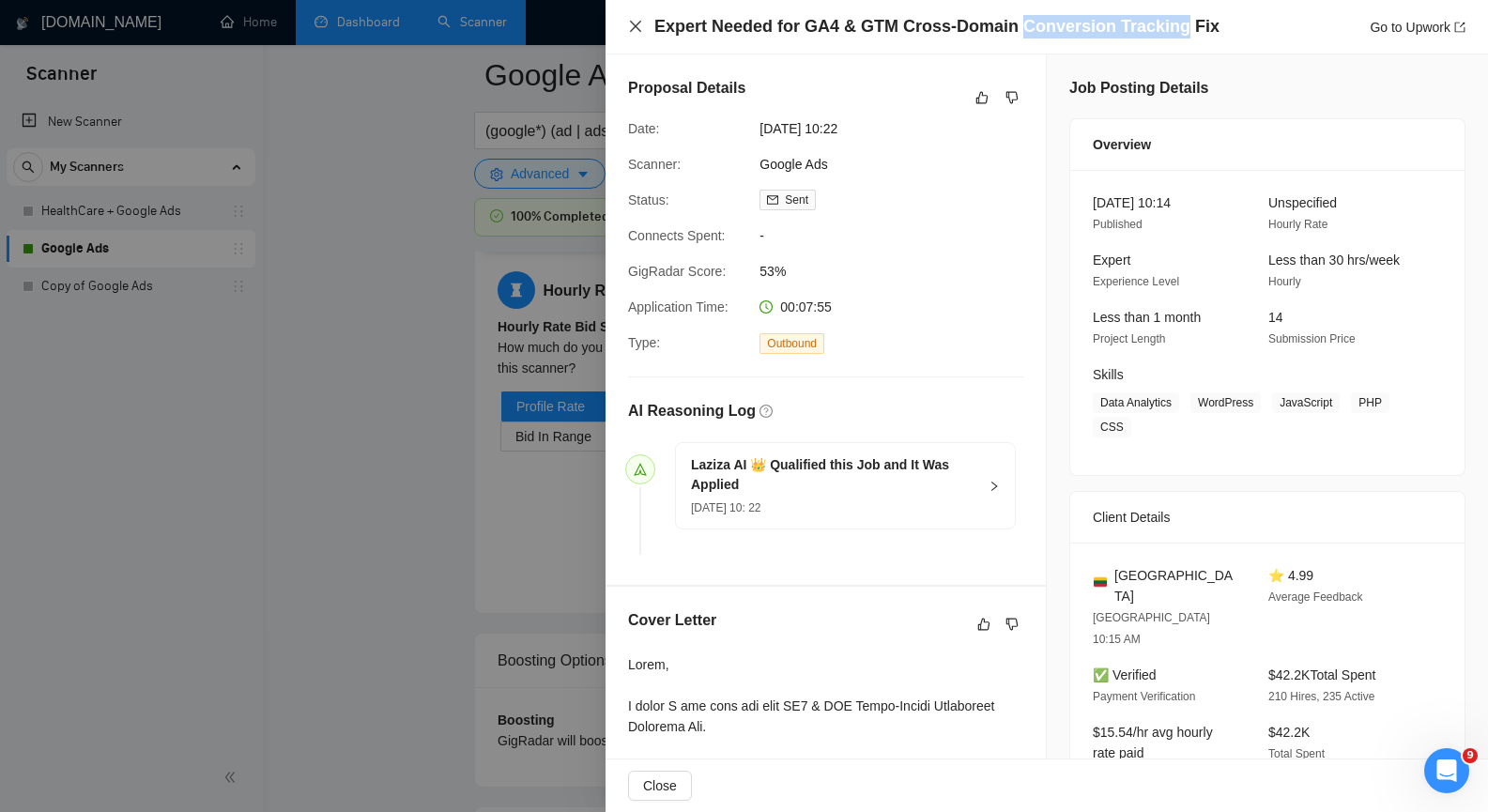
scroll to position [3096, 0]
click at [635, 23] on icon "close" at bounding box center [635, 26] width 15 height 15
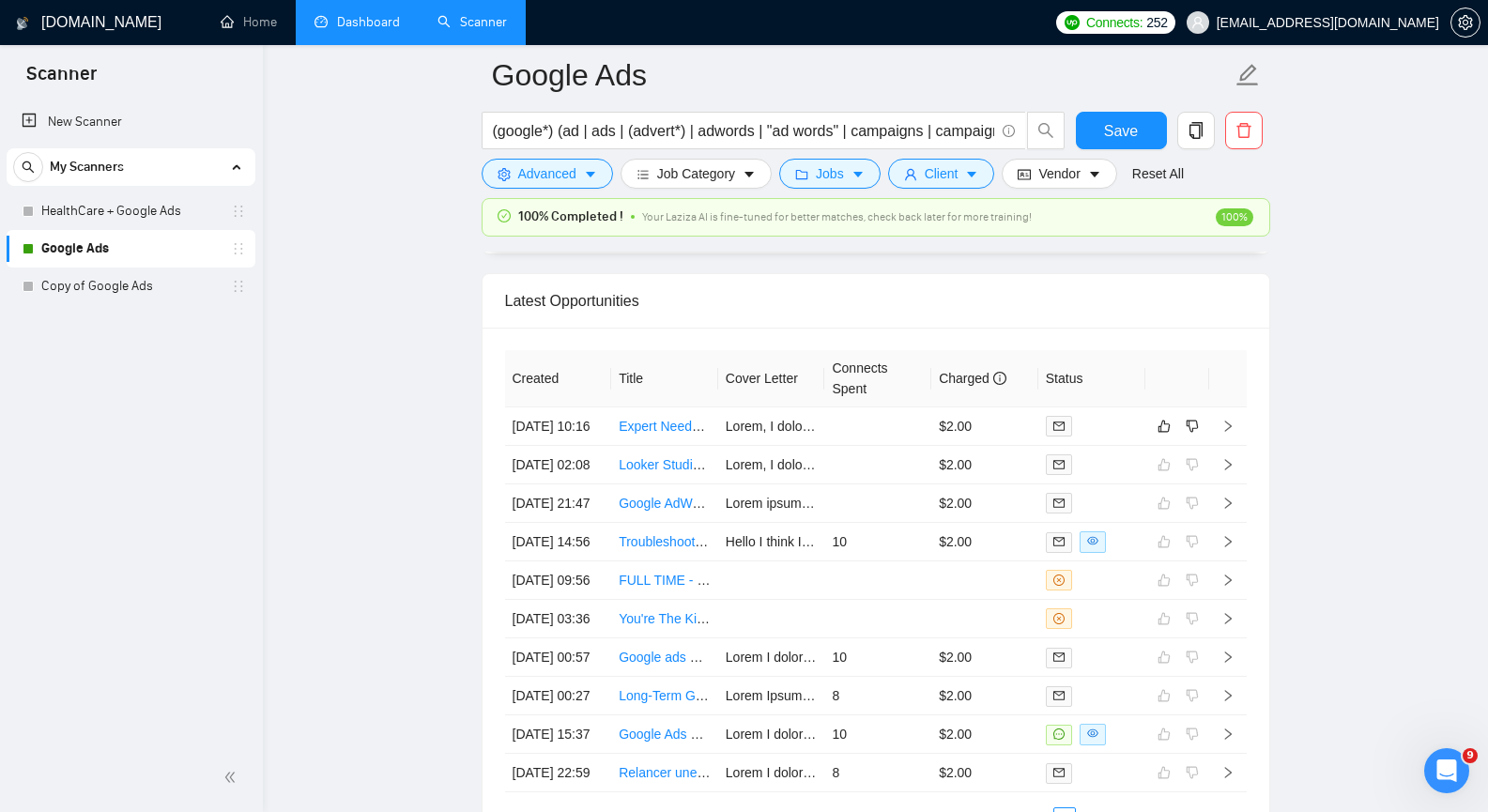
scroll to position [4712, 0]
click at [1197, 433] on icon "dislike" at bounding box center [1192, 426] width 12 height 12
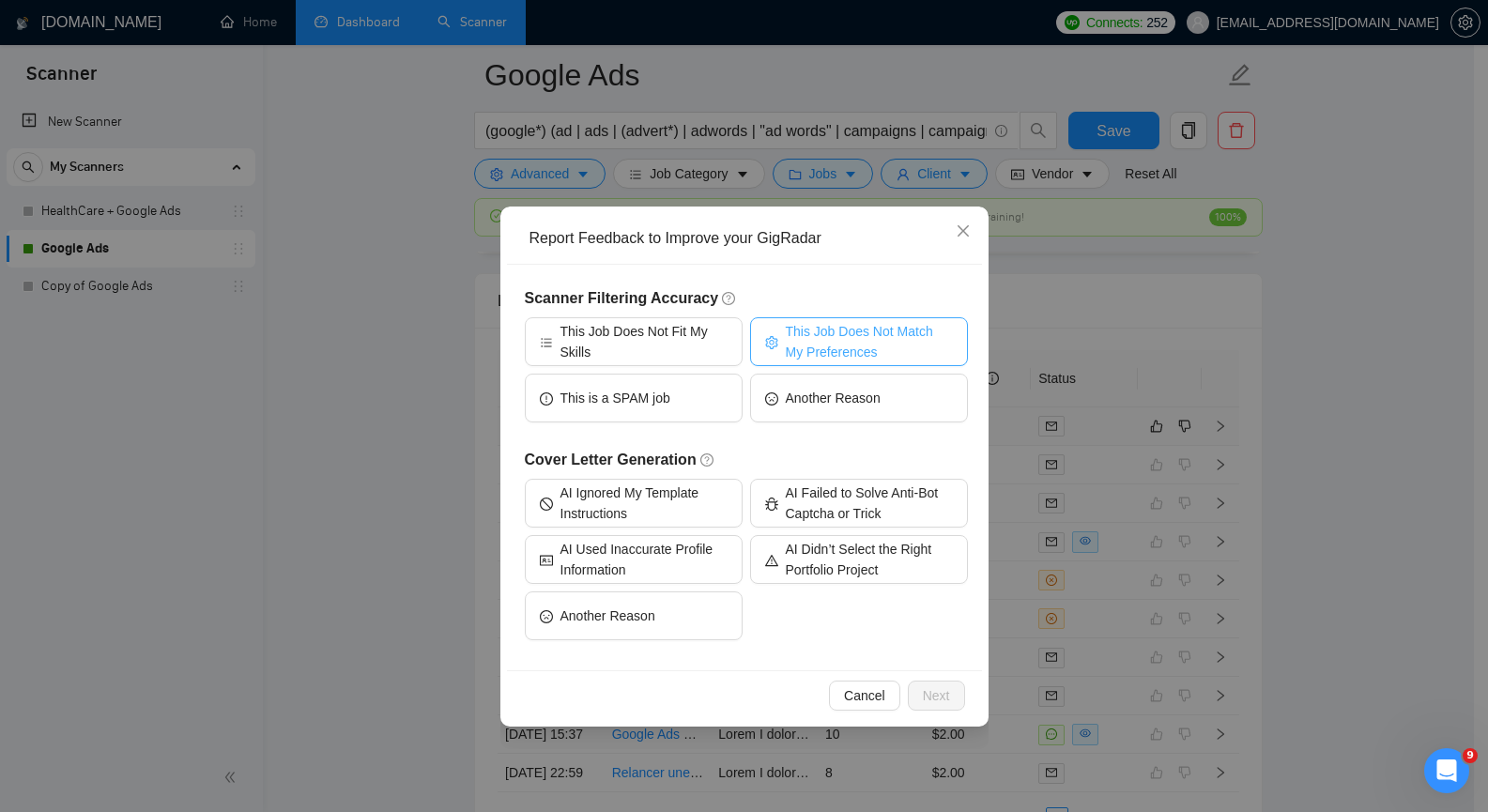
click at [777, 338] on icon "setting" at bounding box center [771, 342] width 13 height 13
click at [936, 694] on span "Next" at bounding box center [936, 695] width 27 height 21
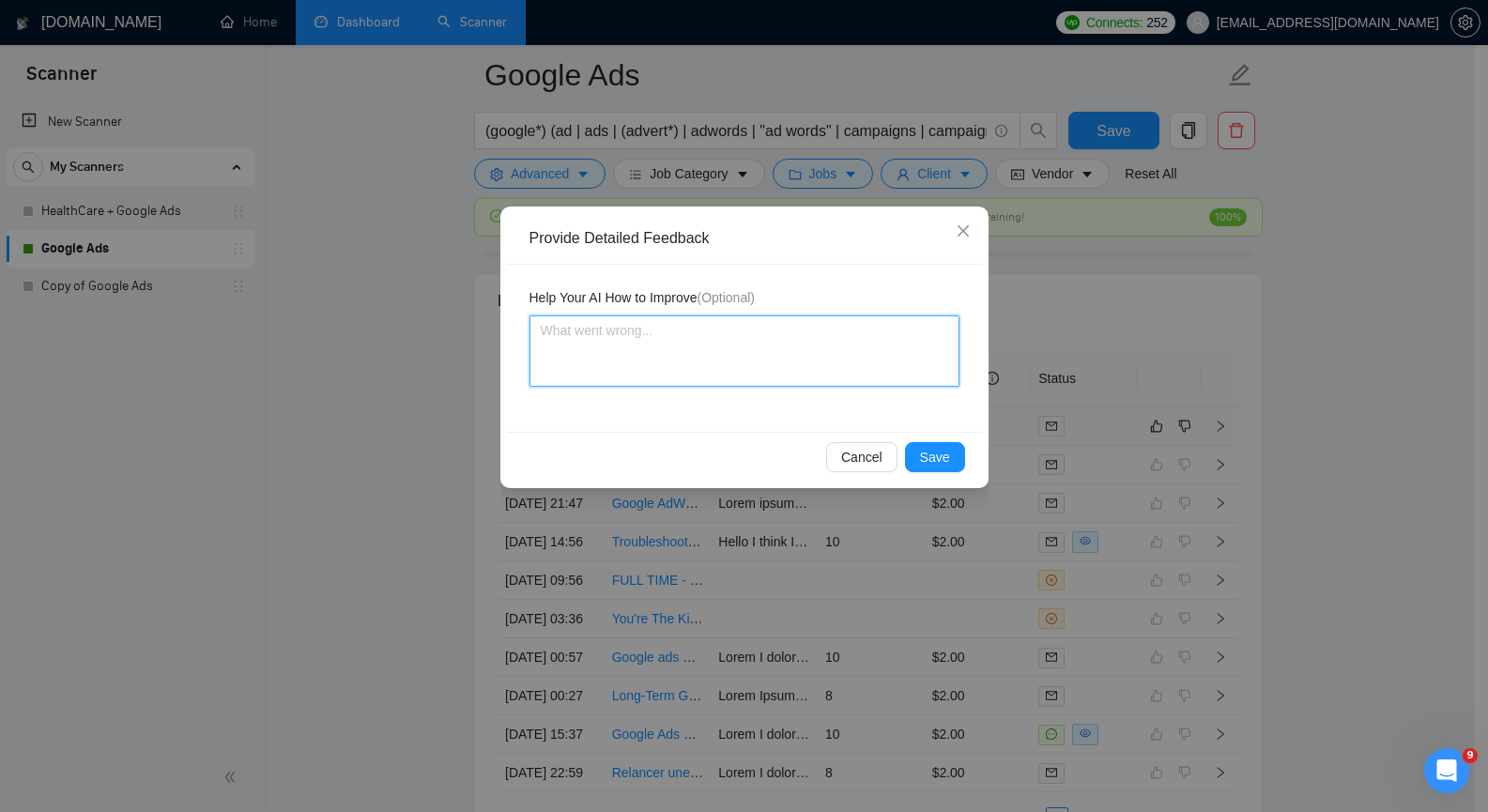
click at [608, 351] on textarea at bounding box center [744, 350] width 430 height 71
paste textarea "The client was looking for a Conversion Tracking Specialist, not a Google Ads S…"
type textarea "The client was looking for a Conversion Tracking Specialist, not a Google Ads S…"
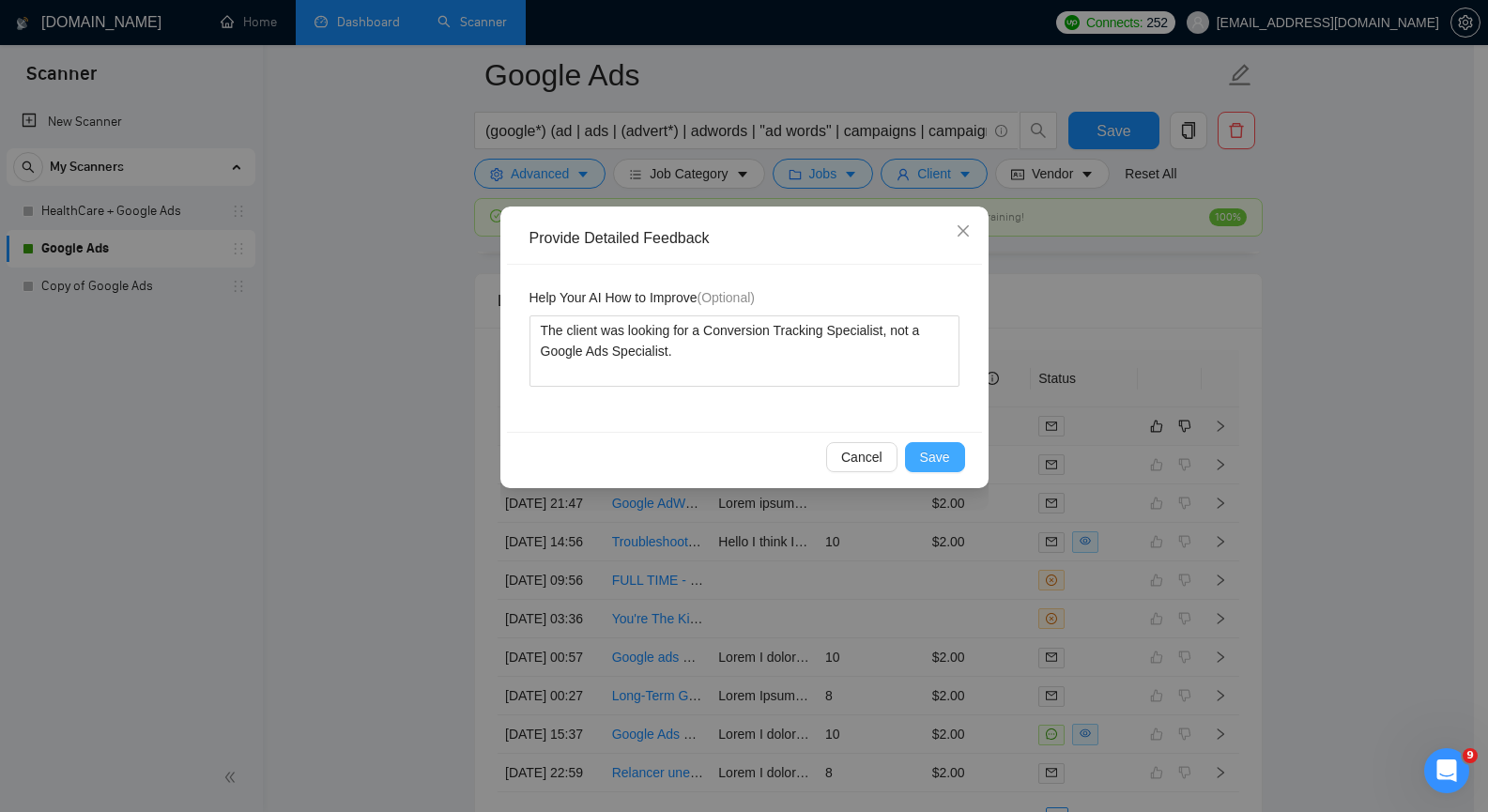
click at [944, 452] on span "Save" at bounding box center [935, 457] width 30 height 21
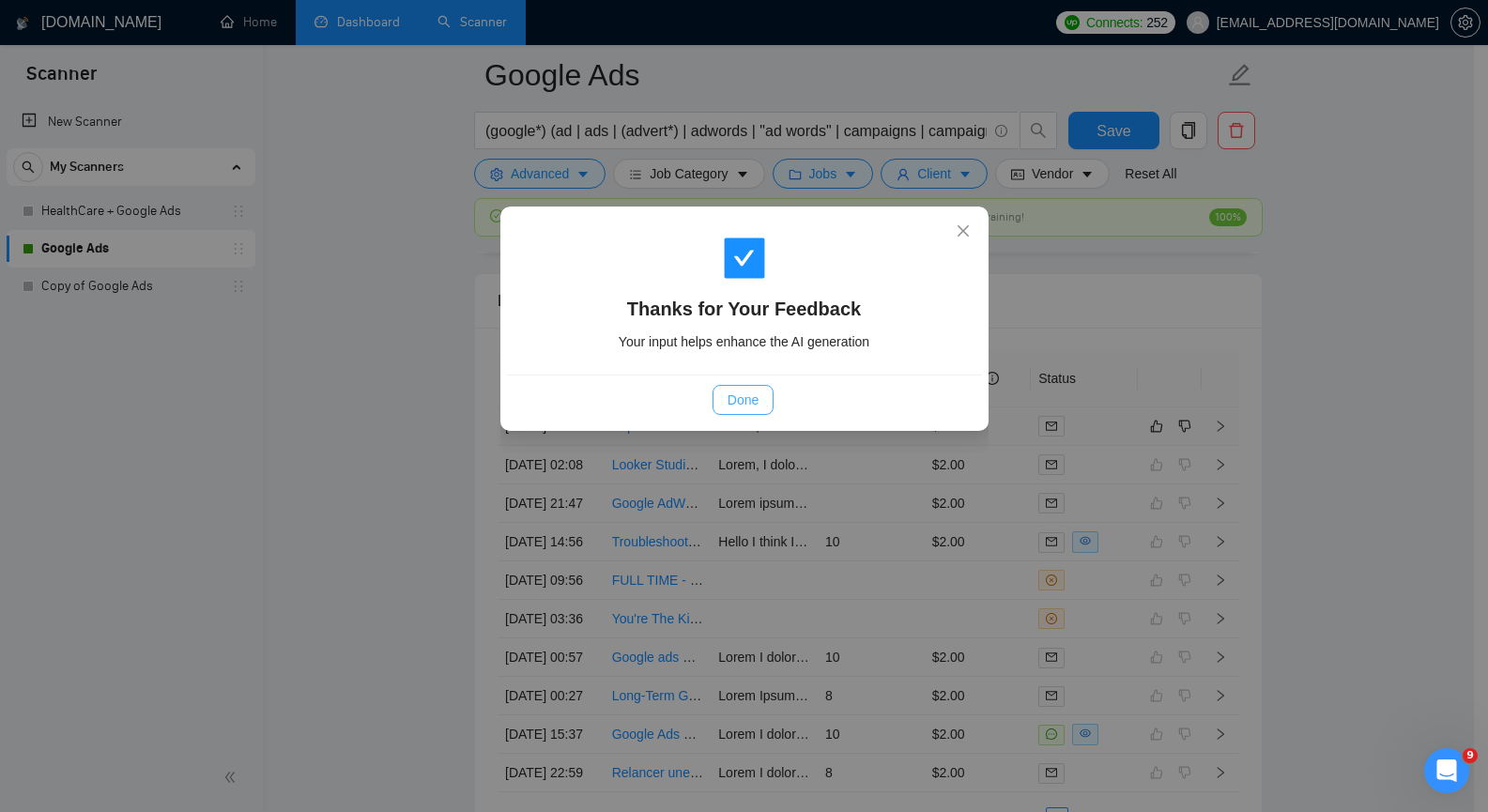
click at [741, 404] on span "Done" at bounding box center [743, 399] width 31 height 21
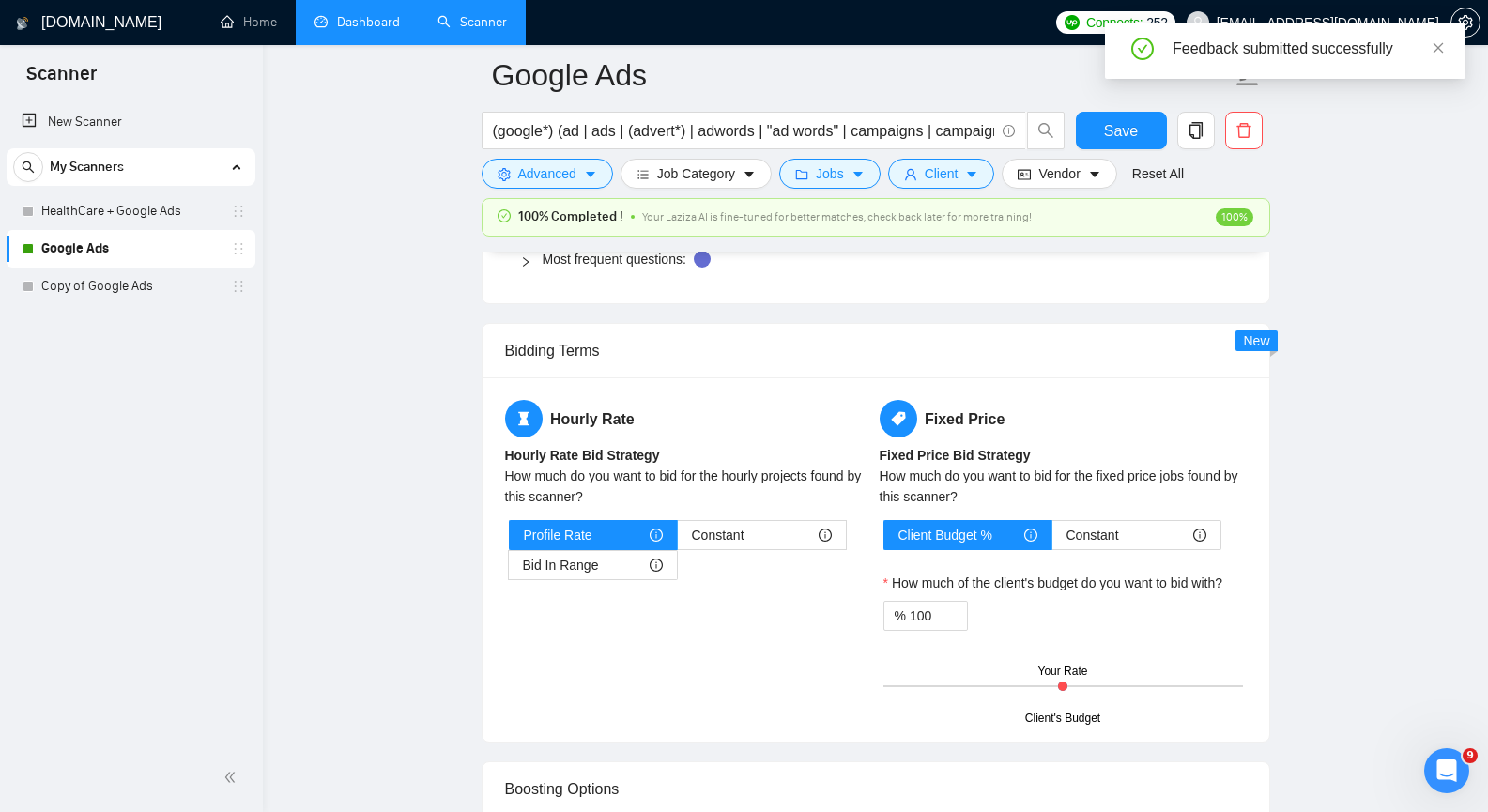
scroll to position [2929, 0]
